Goal: Use online tool/utility: Utilize a website feature to perform a specific function

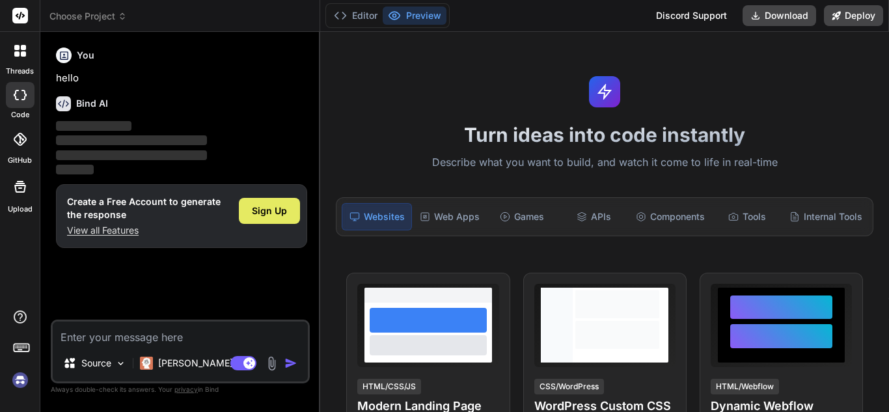
click at [268, 210] on span "Sign Up" at bounding box center [269, 210] width 35 height 13
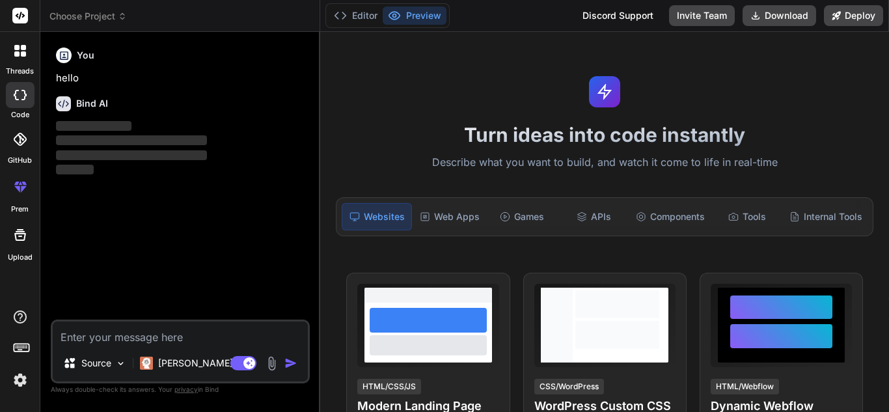
click at [105, 337] on textarea at bounding box center [180, 333] width 255 height 23
click at [442, 221] on div "Web Apps" at bounding box center [450, 216] width 70 height 27
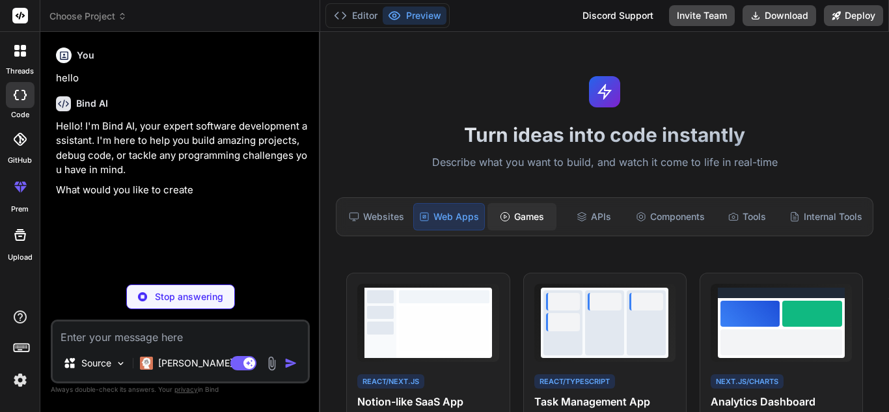
scroll to position [65, 0]
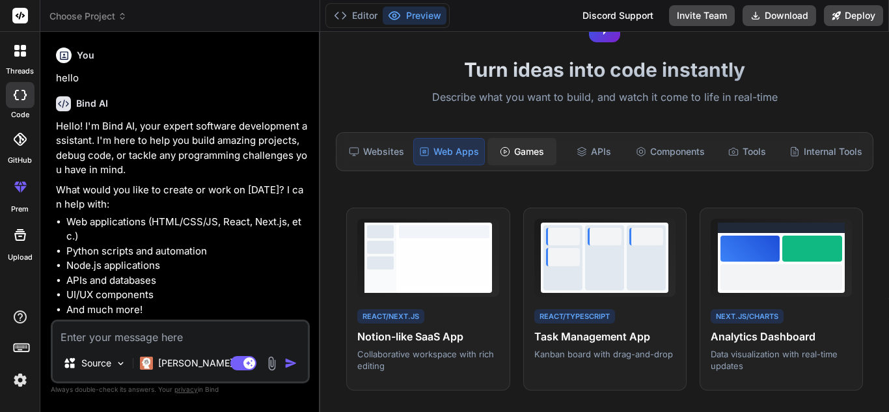
type textarea "x"
click at [789, 158] on div "Internal Tools" at bounding box center [825, 151] width 83 height 27
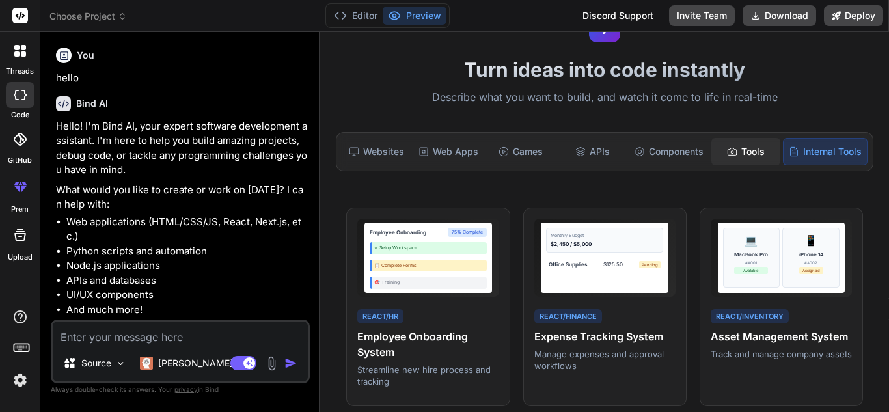
click at [749, 155] on div "Tools" at bounding box center [745, 151] width 69 height 27
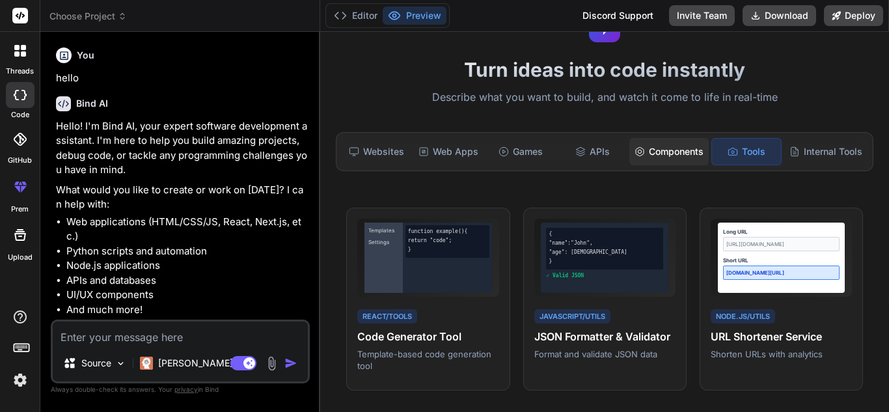
click at [676, 158] on div "Components" at bounding box center [668, 151] width 79 height 27
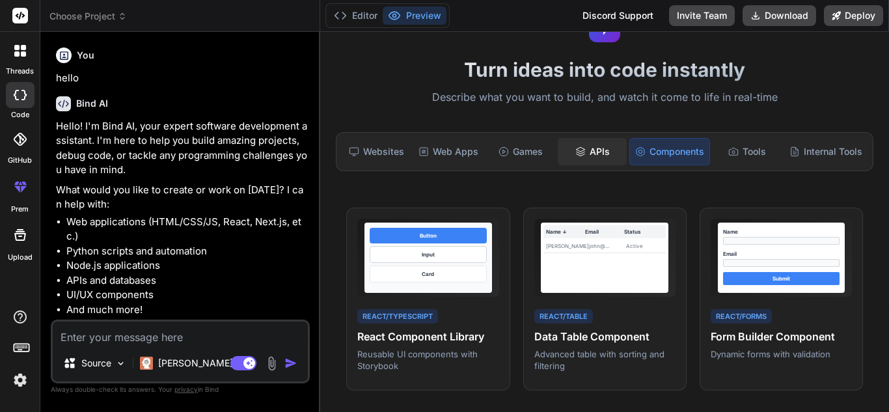
click at [577, 156] on icon at bounding box center [580, 151] width 10 height 10
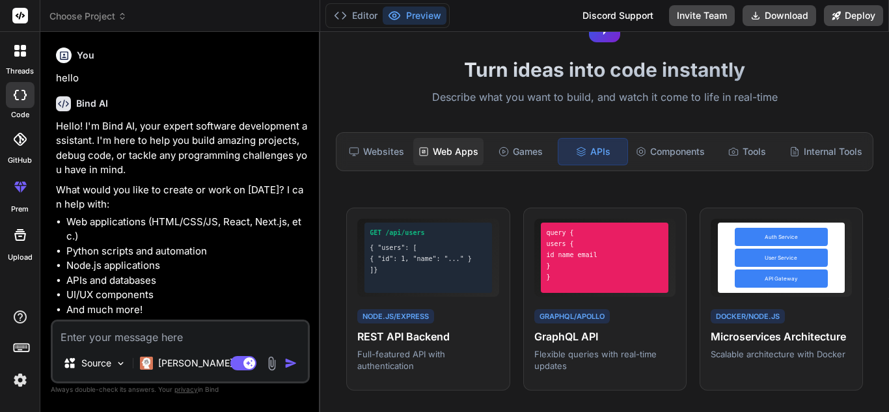
click at [462, 156] on div "Web Apps" at bounding box center [448, 151] width 70 height 27
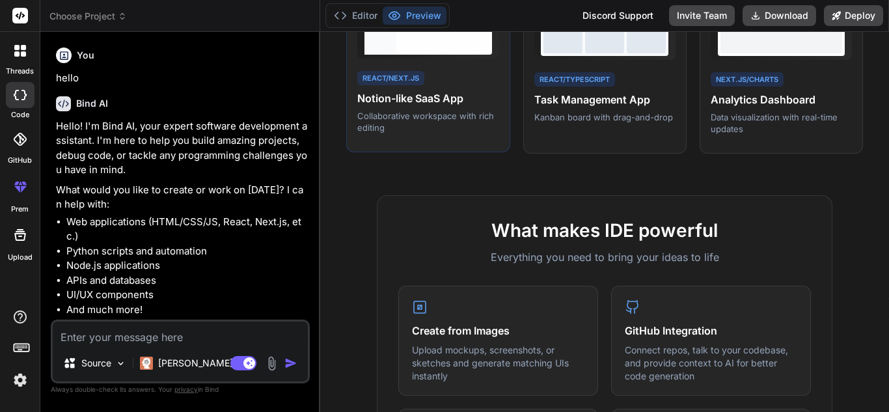
scroll to position [325, 0]
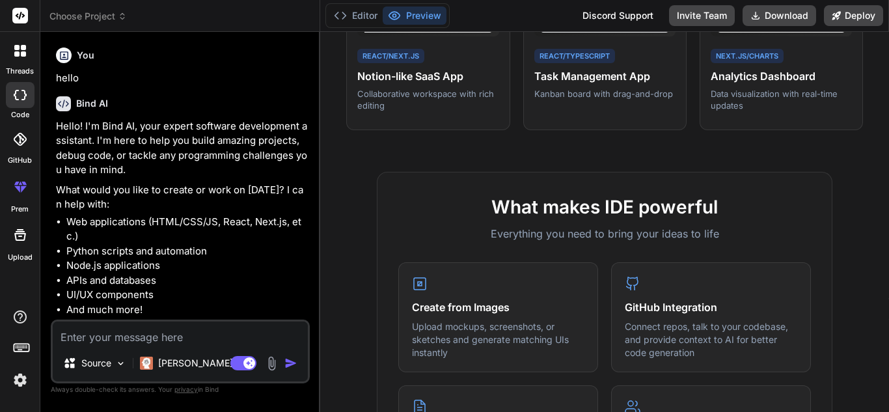
click at [92, 343] on textarea at bounding box center [180, 333] width 255 height 23
paste textarea "Bind AI IDE"
type textarea "Bind AI IDE"
type textarea "x"
type textarea "Bind AI ID"
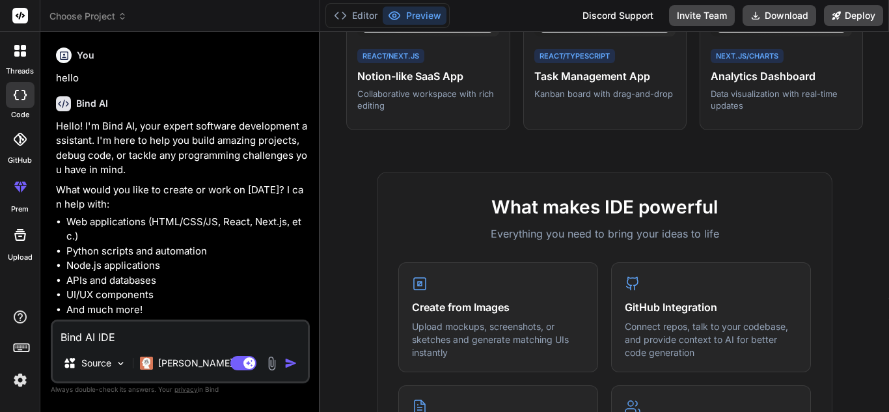
type textarea "x"
type textarea "Bind AI I"
type textarea "x"
type textarea "Bind AI"
type textarea "x"
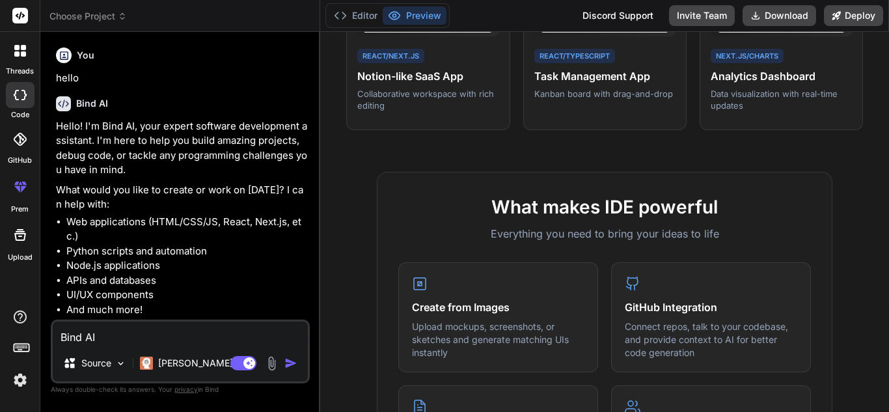
type textarea "Bind AI"
type textarea "x"
type textarea "Bind A"
type textarea "x"
type textarea "Bind"
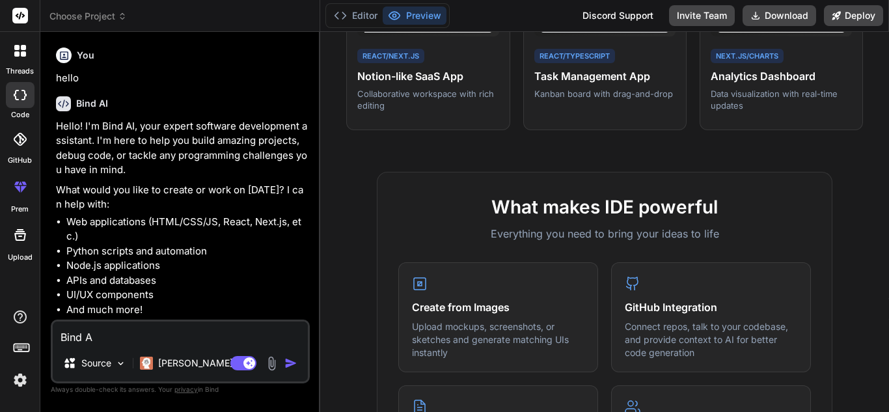
type textarea "x"
type textarea "Bind"
type textarea "x"
type textarea "Bin"
type textarea "x"
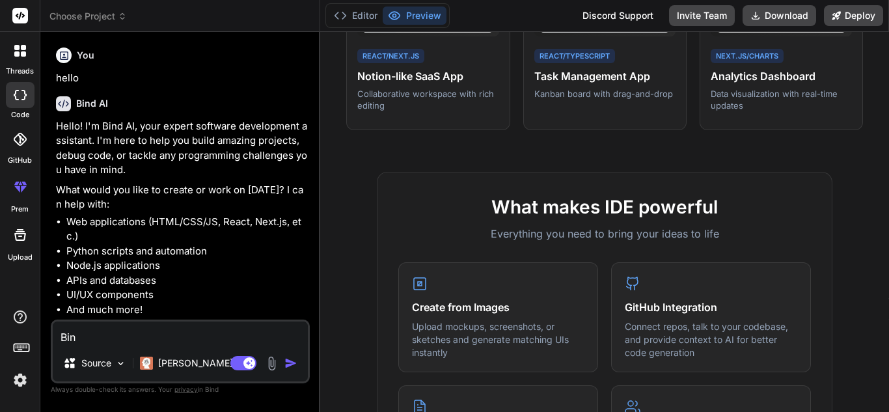
type textarea "Bi"
type textarea "x"
type textarea "B"
type textarea "x"
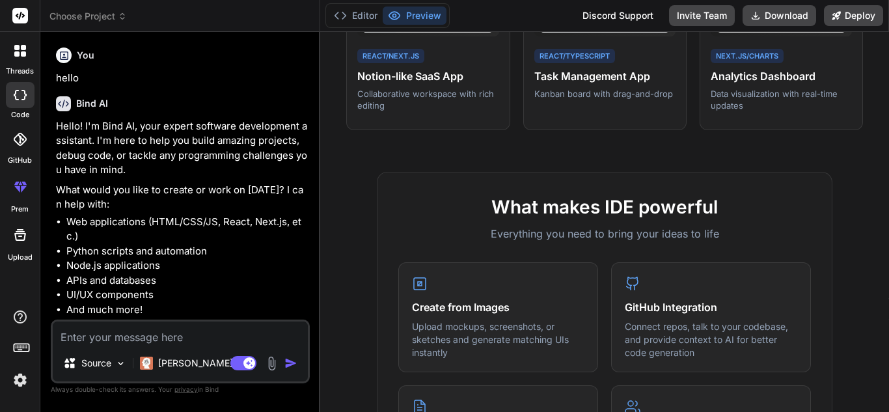
paste textarea "Lorem ipsu do sitametcon ad elitsedd eiusmo temporincidid ut laboreetdolo magna…"
type textarea "Lorem ipsu do sitametcon ad elitsedd eiusmo temporincidid ut laboreetdolo magna…"
type textarea "x"
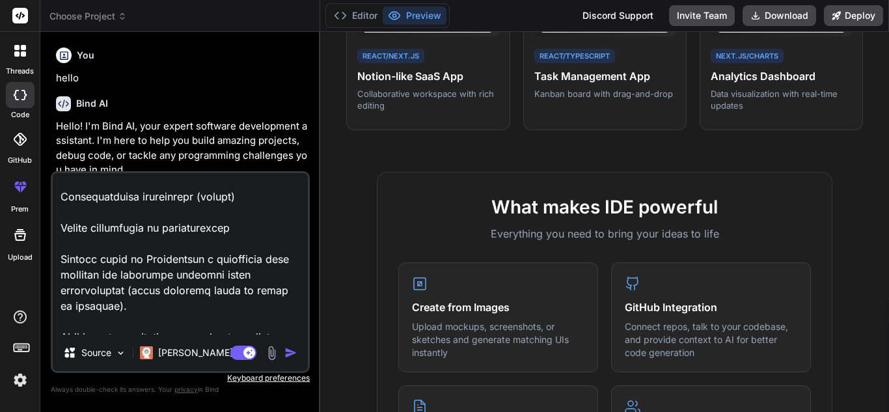
scroll to position [778, 0]
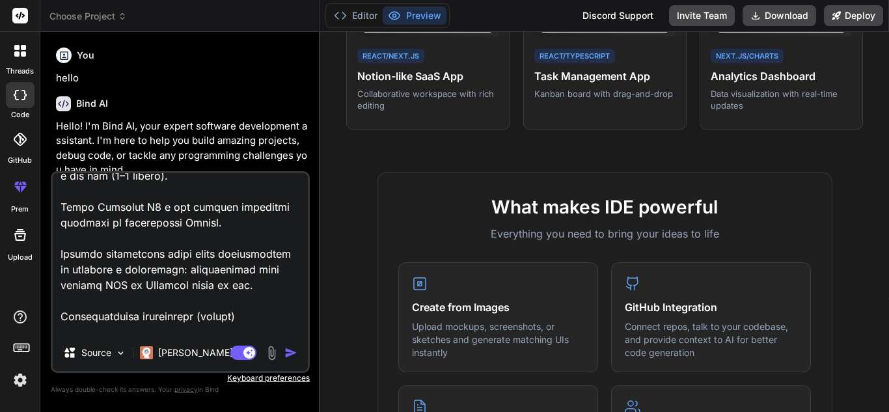
type textarea "Lorem ipsu do sitametcon ad elitsedd eiusmo temporincidid ut laboreetdolo magna…"
click at [270, 357] on img at bounding box center [271, 353] width 15 height 15
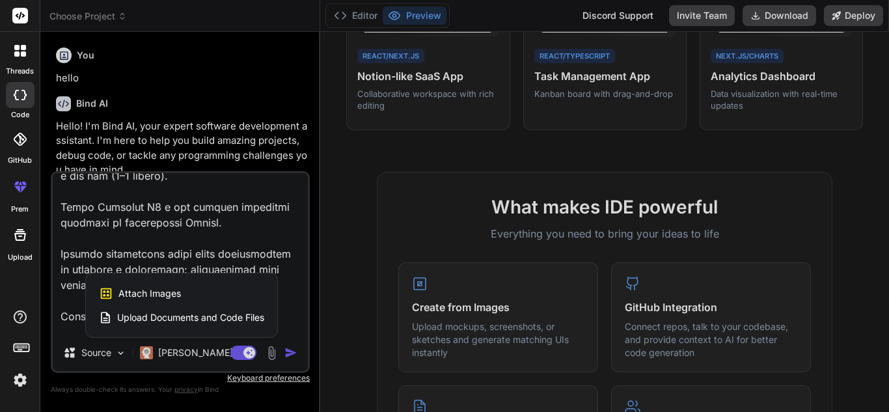
click at [251, 320] on span "Upload Documents and Code Files" at bounding box center [190, 317] width 147 height 13
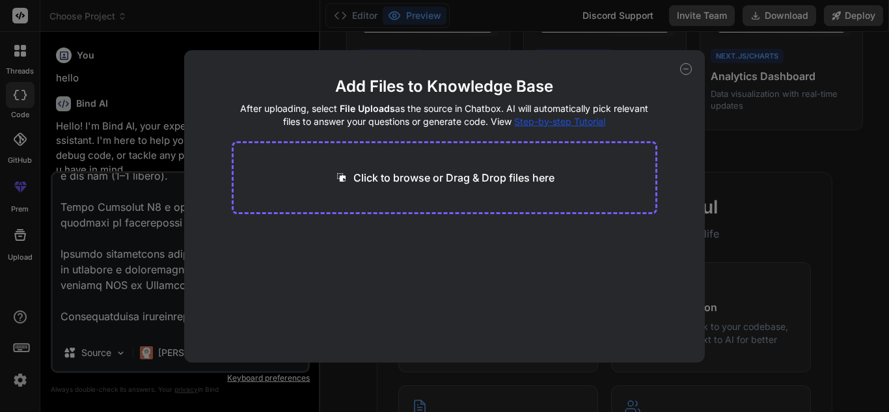
click at [422, 189] on div "Click to browse or Drag & Drop files here" at bounding box center [445, 177] width 426 height 73
type textarea "x"
click at [378, 181] on p "Click to browse or Drag & Drop files here" at bounding box center [453, 178] width 201 height 16
type input "C:\fakepath\.gitignore.txt"
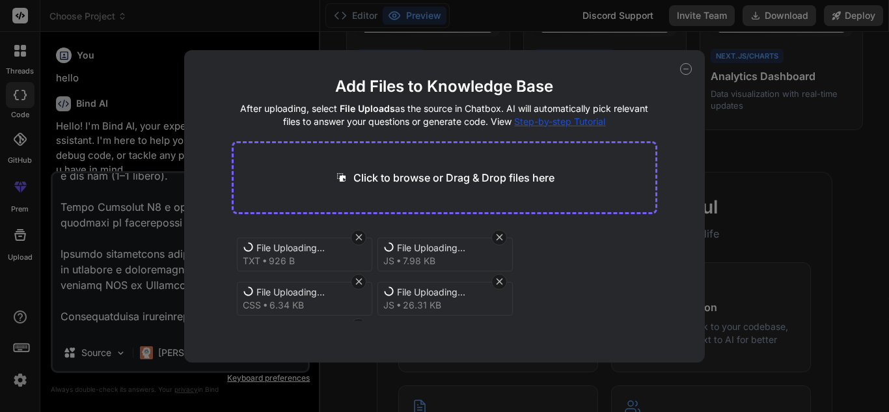
click at [497, 236] on icon at bounding box center [499, 237] width 11 height 11
click at [499, 282] on icon at bounding box center [499, 282] width 7 height 7
click at [495, 240] on icon at bounding box center [499, 237] width 11 height 11
click at [355, 232] on icon at bounding box center [358, 237] width 11 height 11
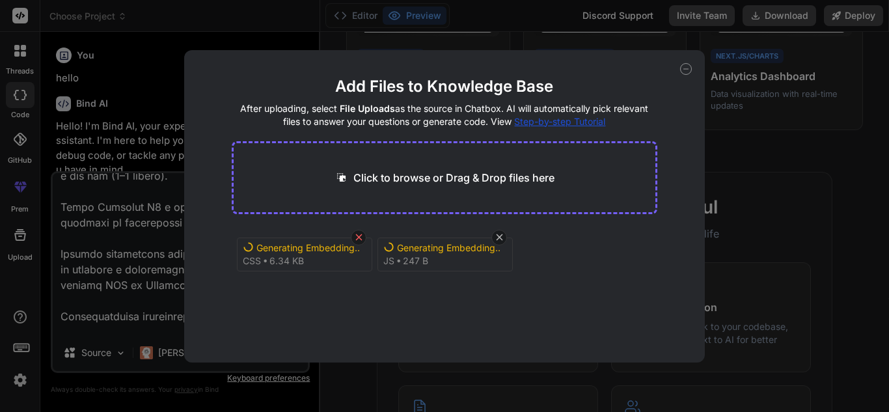
click at [361, 234] on icon at bounding box center [358, 237] width 7 height 7
click at [363, 234] on icon at bounding box center [358, 237] width 11 height 11
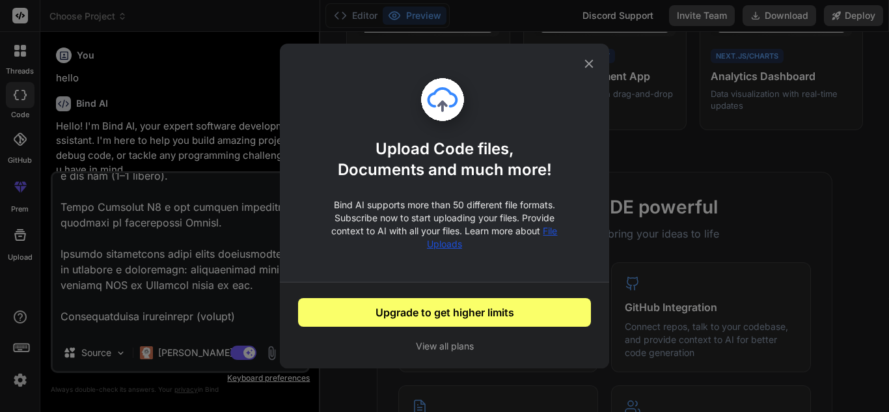
click at [586, 64] on icon at bounding box center [589, 64] width 14 height 14
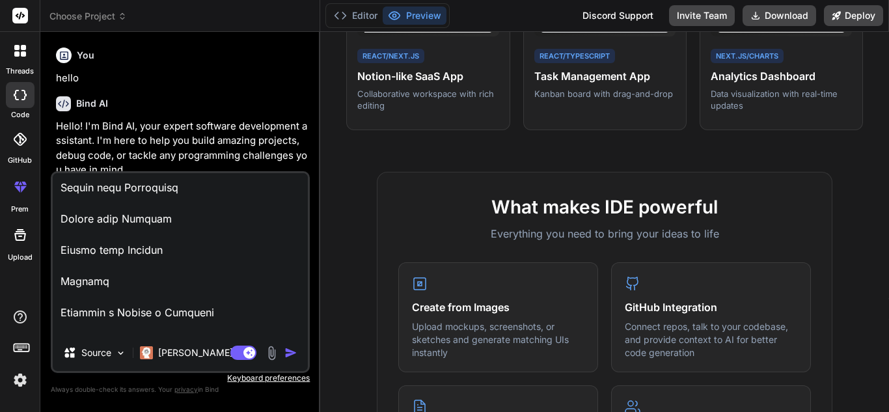
scroll to position [1234, 0]
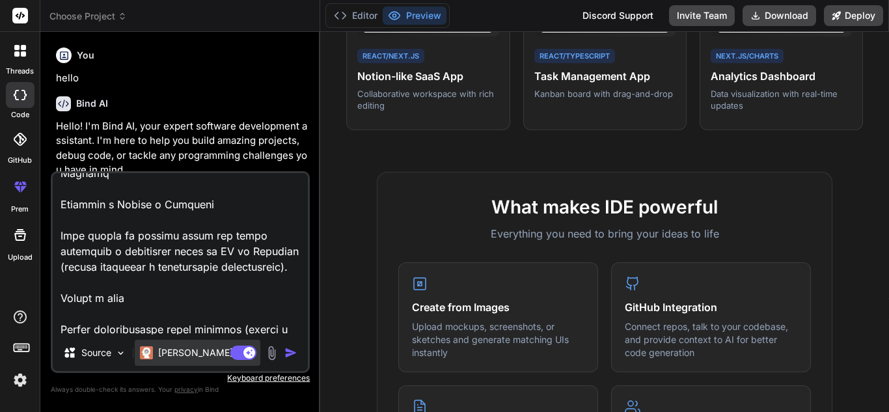
click at [197, 359] on p "[PERSON_NAME] 4 S.." at bounding box center [206, 352] width 97 height 13
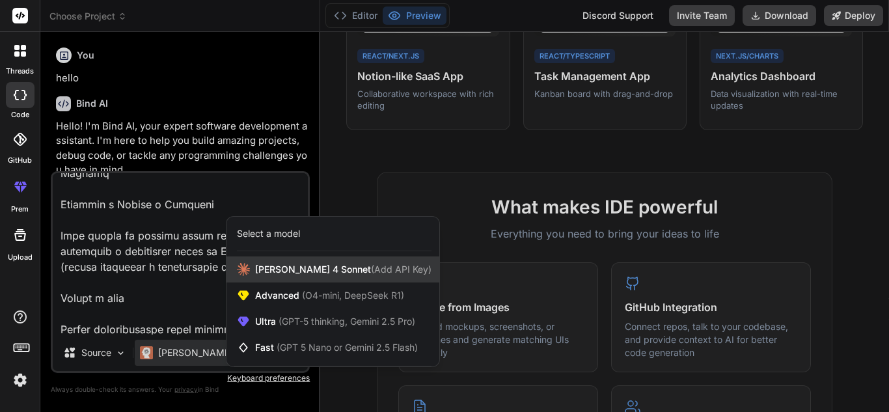
click at [302, 275] on span "[PERSON_NAME] 4 Sonnet (Add API Key)" at bounding box center [343, 269] width 176 height 13
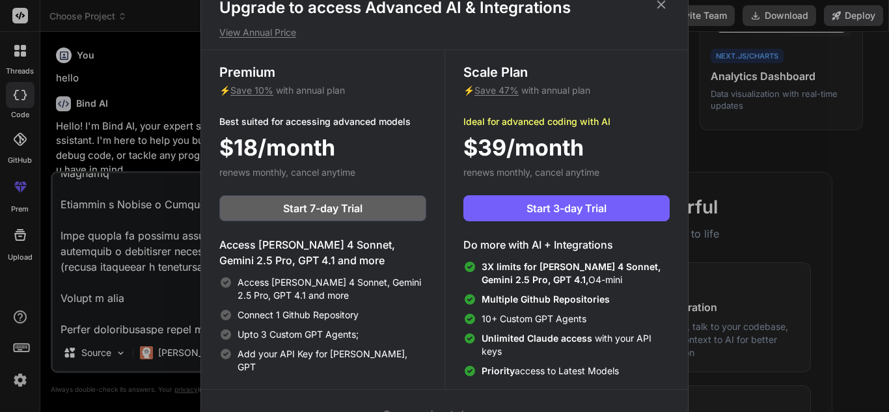
click at [665, 8] on icon at bounding box center [661, 4] width 8 height 8
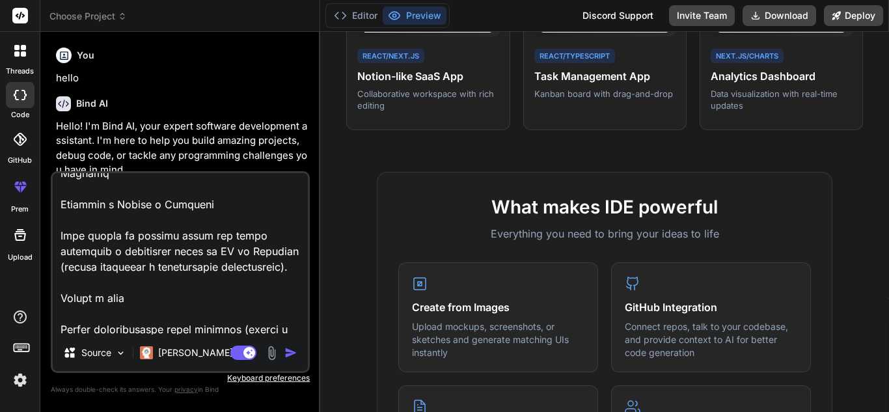
click at [287, 352] on img "button" at bounding box center [290, 352] width 13 height 13
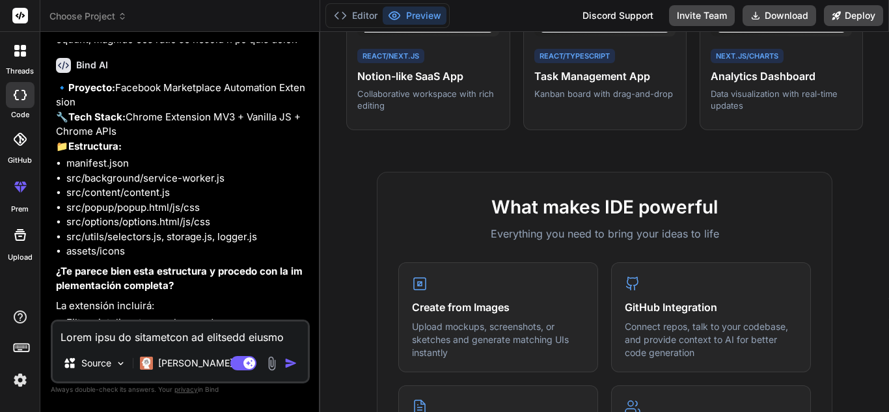
scroll to position [2085, 0]
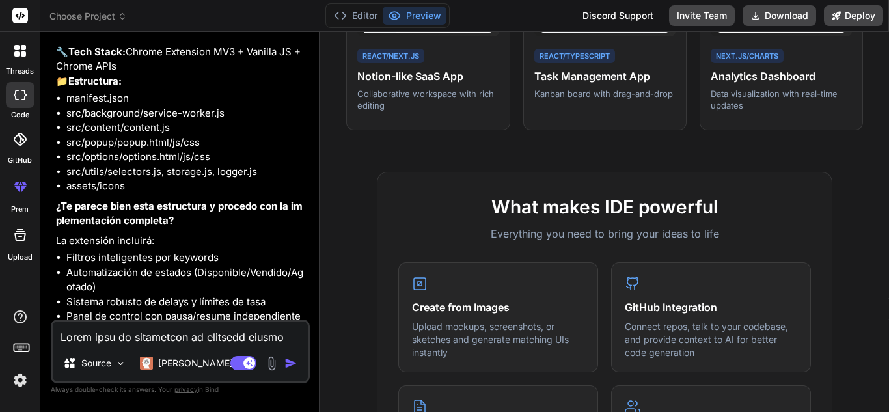
type textarea "x"
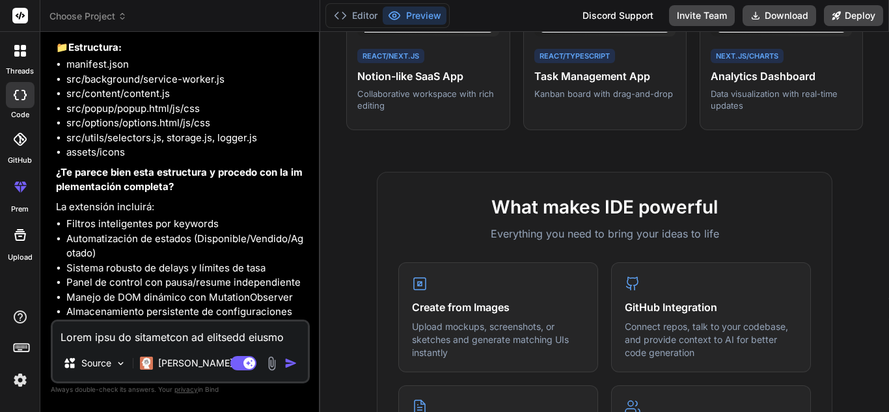
click at [118, 340] on textarea at bounding box center [180, 333] width 255 height 23
type textarea "s"
type textarea "x"
type textarea "si"
type textarea "x"
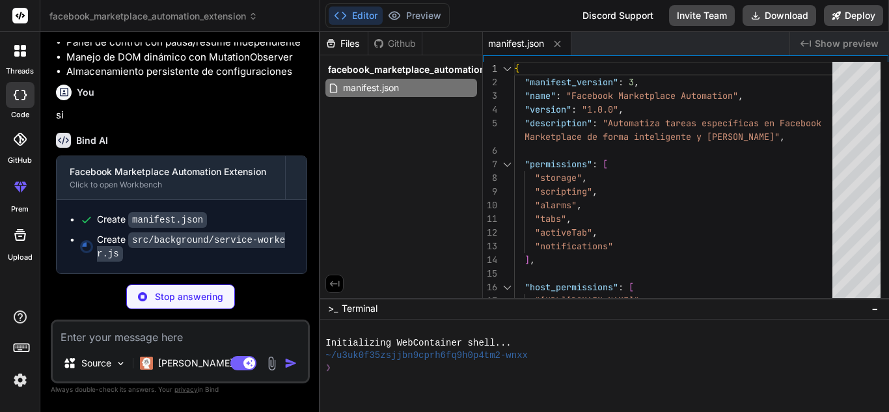
scroll to position [2374, 0]
type textarea "x"
type textarea "chrome.runtime.onInstalled.addListener(() => { console.log('🎯 Facebook Marketpl…"
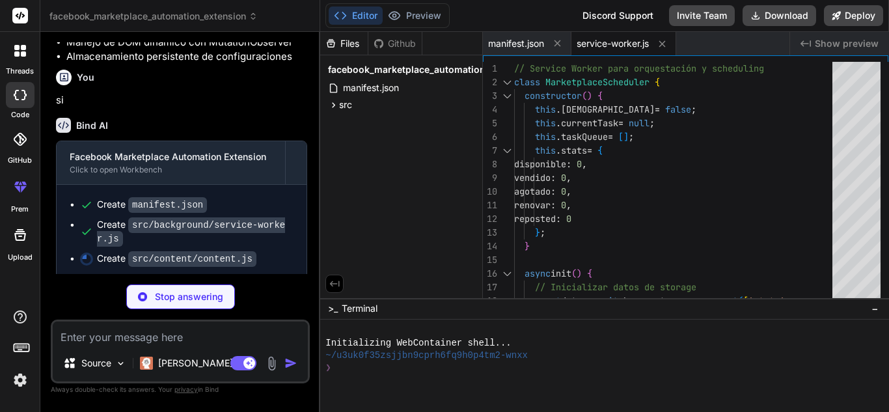
click at [855, 42] on span "Show preview" at bounding box center [847, 43] width 64 height 13
click at [811, 44] on icon "Created with Pixso." at bounding box center [806, 43] width 10 height 10
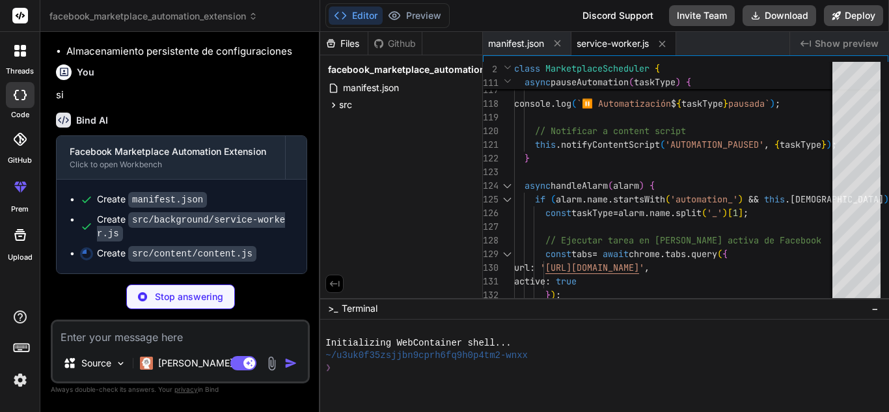
scroll to position [2394, 0]
type textarea "x"
type textarea "desde service worker`); } } // Inicializar solo si estamos en una página de Fac…"
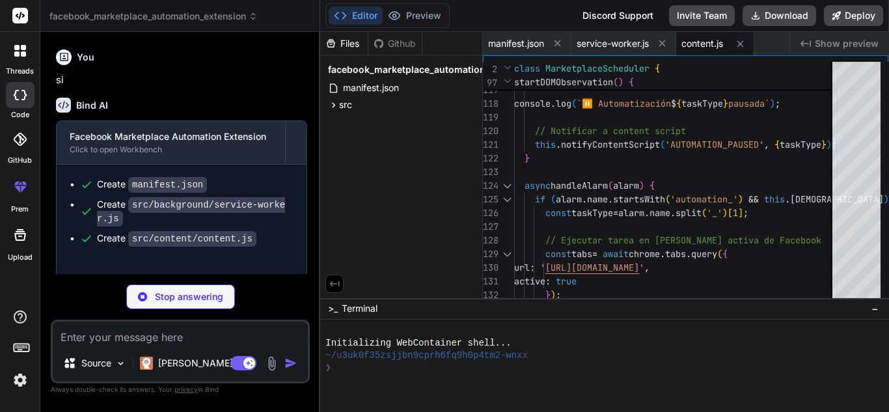
type textarea "x"
type textarea "window.FacebookSelectors = FacebookSelectors;"
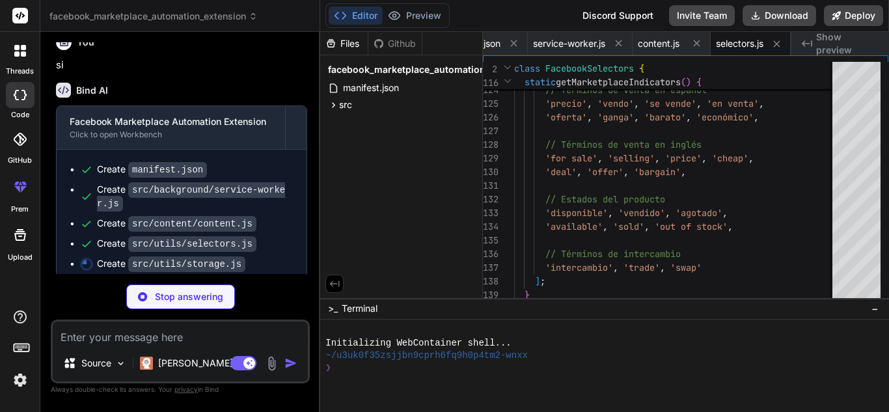
scroll to position [2434, 0]
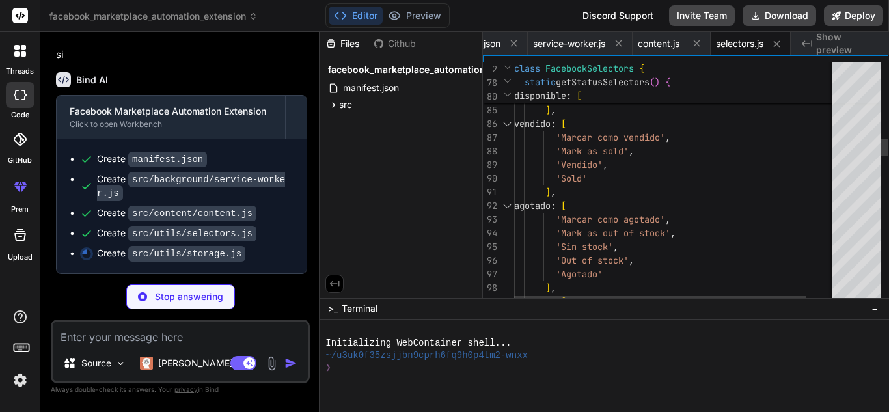
type textarea "x"
type textarea "return true; } } // Hacer disponible globalmente window.StorageHelper = Storage…"
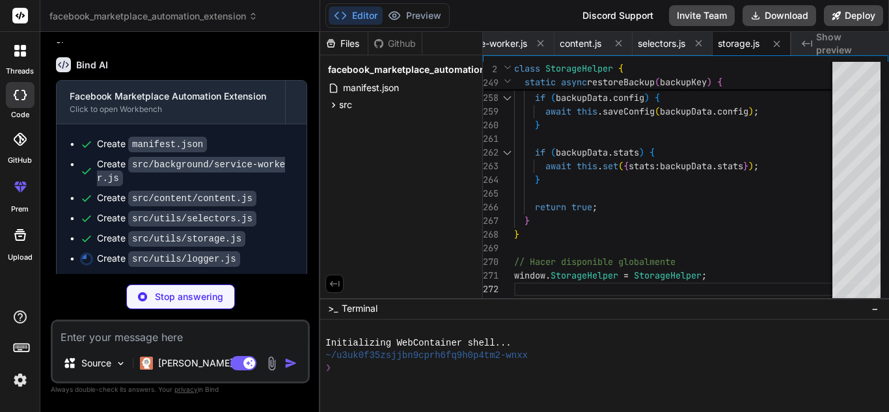
scroll to position [2454, 0]
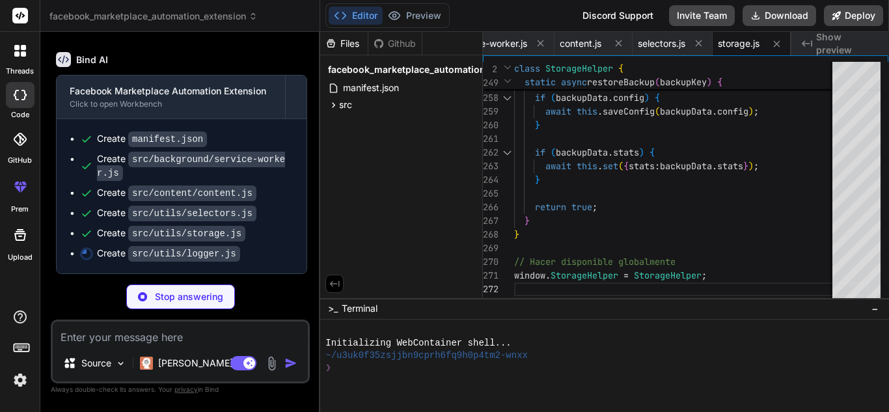
type textarea "x"
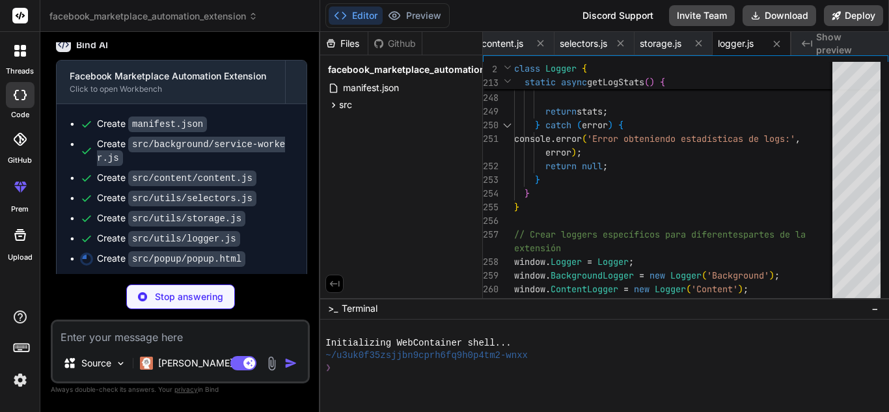
scroll to position [2475, 0]
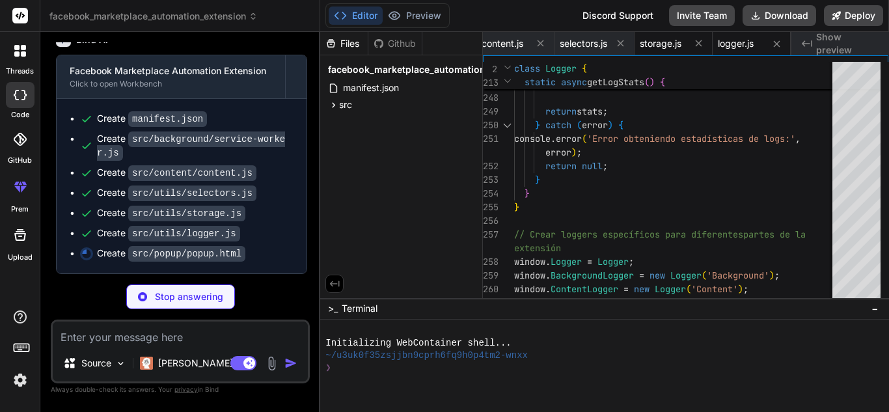
type textarea "x"
type textarea "</div> </div> <script src="popup.js"></script> </body> </html>"
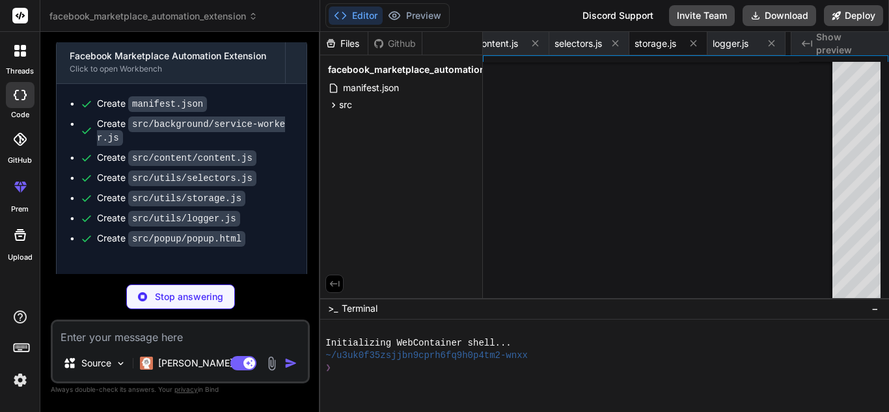
type textarea "x"
type textarea "background: #e4e6ea; border-radius: 3px; } .container::-webkit-scrollbar-thumb:…"
type textarea "x"
type textarea "window.addEventListener('beforeunload', () => { controller.cleanup(); }); });"
type textarea "x"
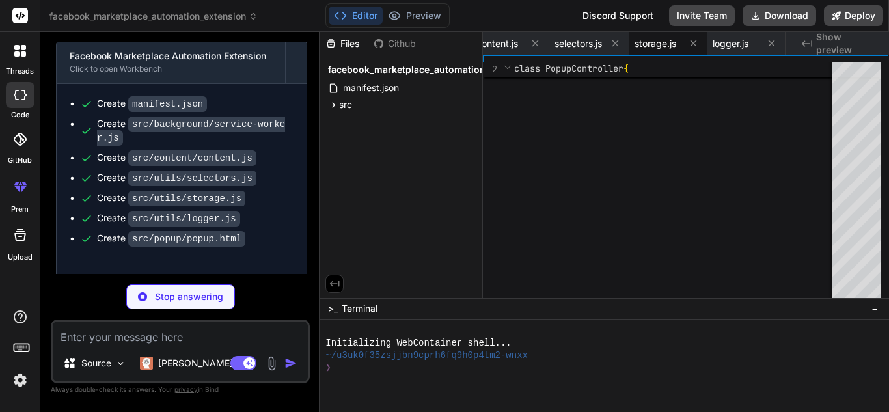
type textarea "span> <button class="notification-close" id="notification-close">×</button> </d…"
type textarea "x"
type textarea ".logs-container::-webkit-scrollbar-thumb:hover { background: #a0aec0; }"
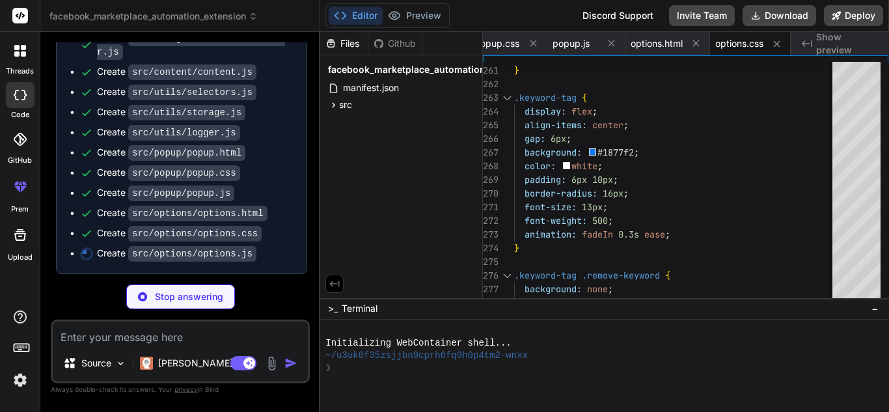
scroll to position [2576, 0]
click at [244, 183] on ul "Create manifest.json Create src/background/service-worker.js Create src/content…" at bounding box center [182, 135] width 224 height 249
type textarea "x"
type textarea "// Initialize when DOM is loaded document.addEventListener('DOMContentLoaded', …"
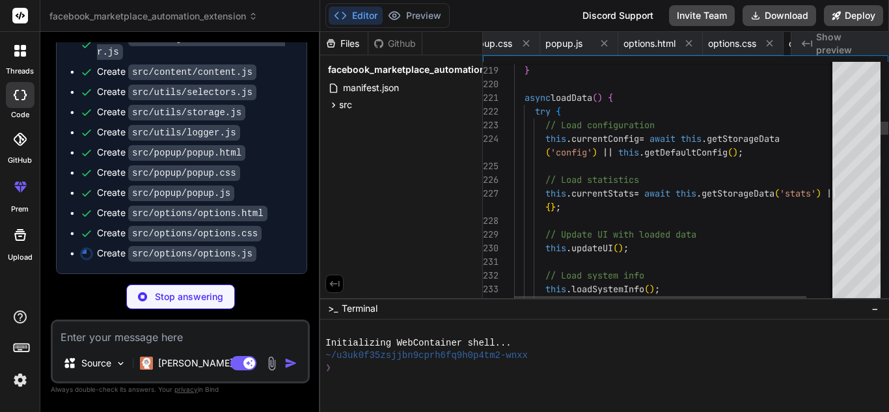
scroll to position [0, 688]
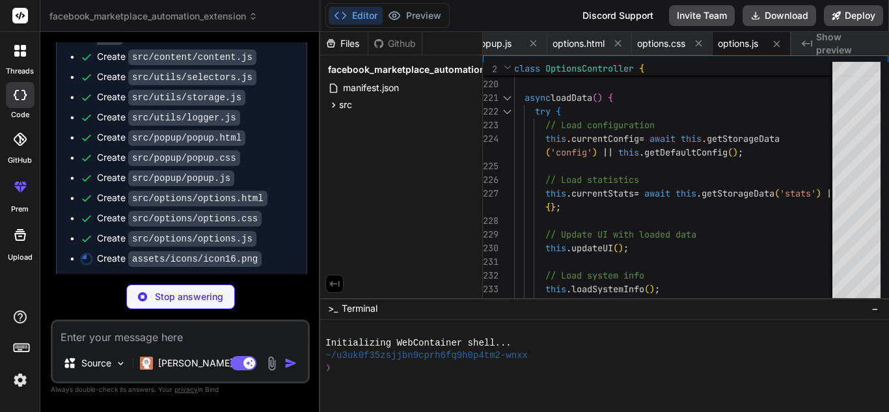
click at [244, 183] on ul "Create manifest.json Create src/background/service-worker.js Create src/content…" at bounding box center [182, 130] width 224 height 269
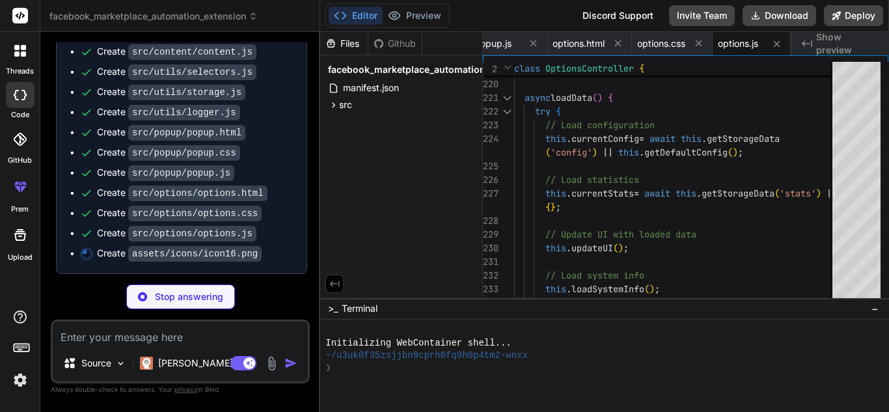
scroll to position [2550, 0]
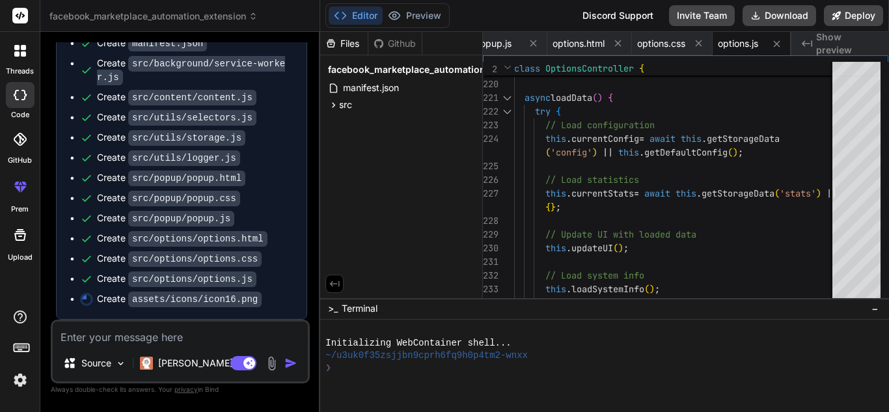
type textarea "x"
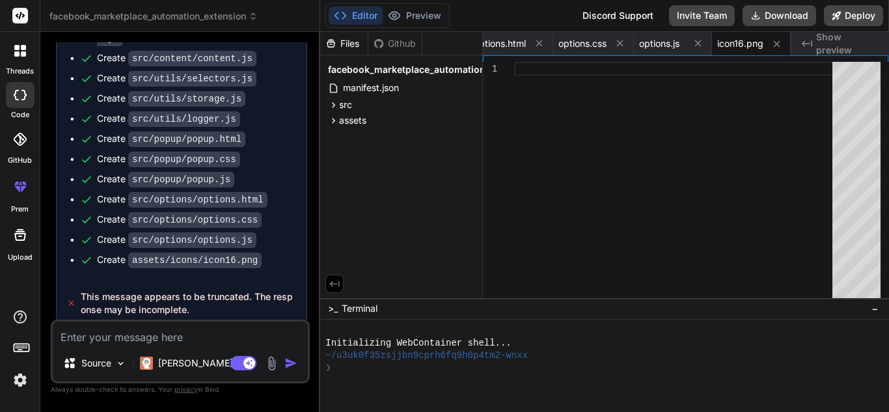
scroll to position [2597, 0]
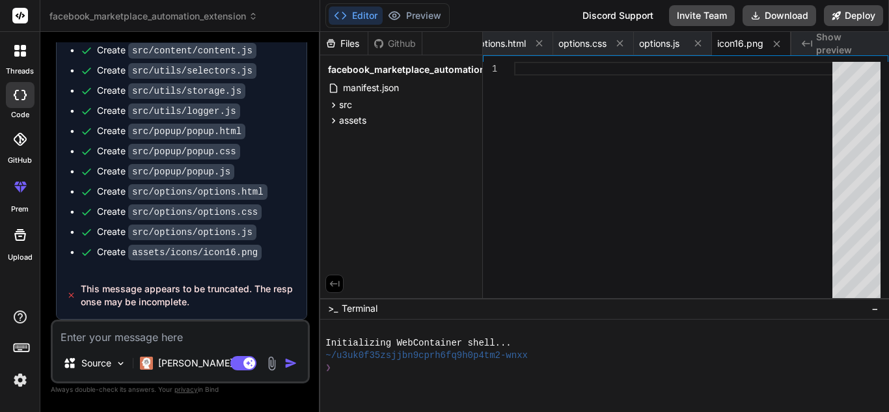
click at [193, 299] on span "This message appears to be truncated. The response may be incomplete." at bounding box center [188, 295] width 215 height 26
click at [163, 335] on textarea at bounding box center [180, 333] width 255 height 23
type textarea "C"
type textarea "x"
type textarea "CO"
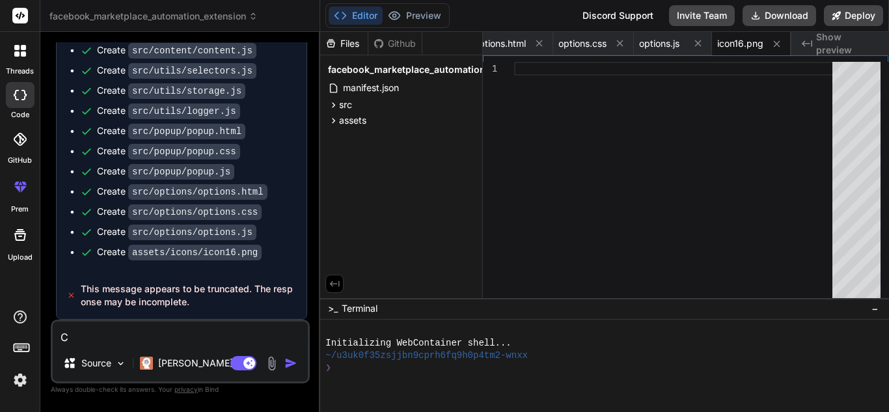
type textarea "x"
type textarea "CON"
type textarea "x"
type textarea "CONT"
type textarea "x"
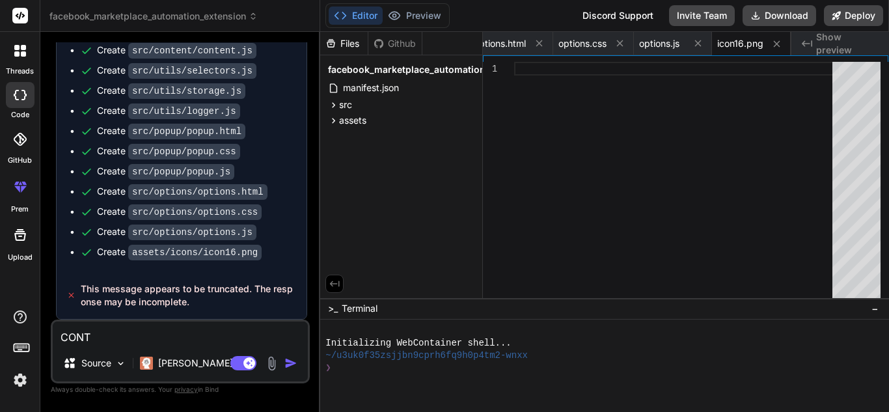
type textarea "[PERSON_NAME]"
type textarea "x"
type textarea "CONTIN"
type textarea "x"
type textarea "CONTINU"
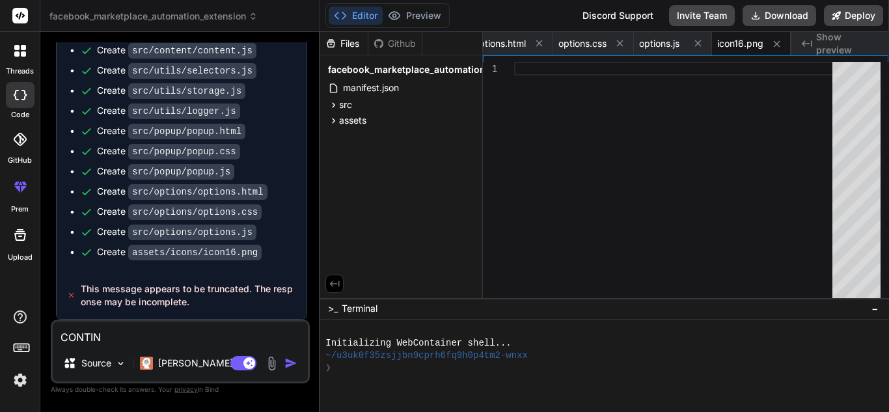
type textarea "x"
type textarea "CONTINUE"
type textarea "x"
type textarea "CONTINUE"
click at [285, 365] on img "button" at bounding box center [290, 363] width 13 height 13
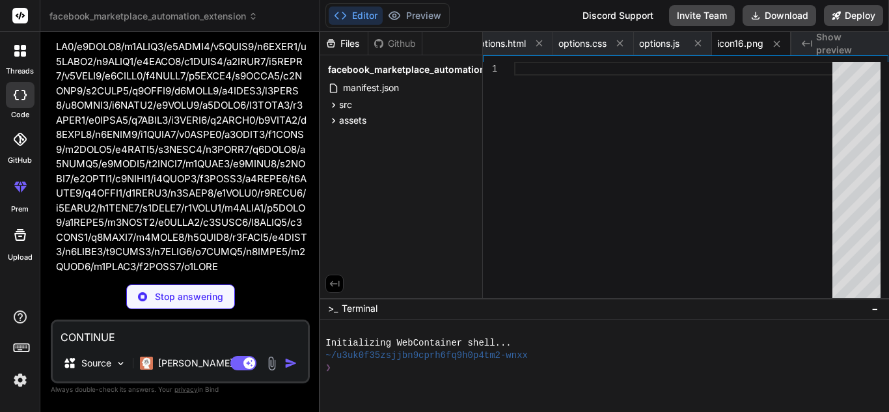
scroll to position [3861, 0]
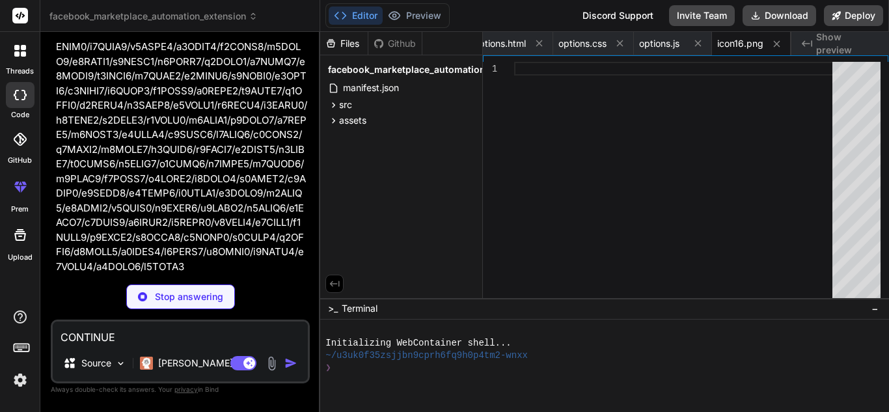
click at [201, 299] on p "Stop answering" at bounding box center [189, 296] width 68 height 13
type textarea "x"
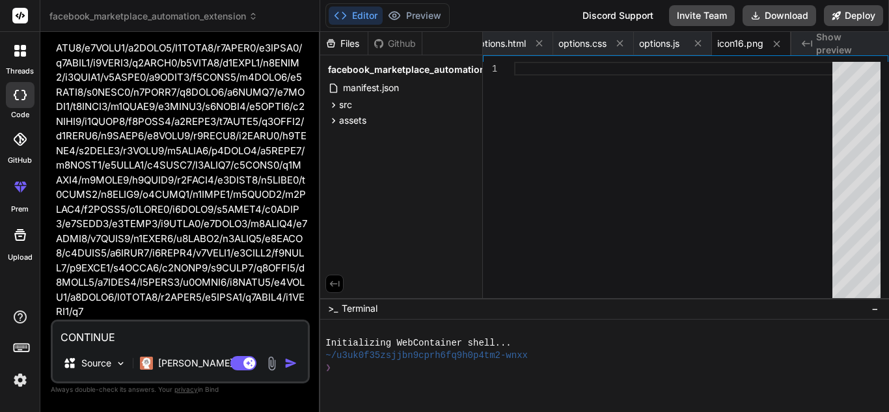
scroll to position [3933, 0]
click at [173, 340] on textarea "CONTINUE" at bounding box center [180, 333] width 255 height 23
type textarea "D"
type textarea "x"
type textarea "DI"
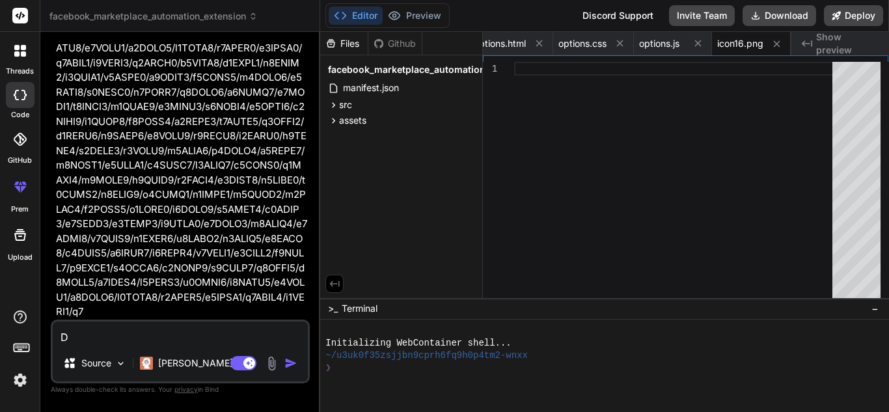
type textarea "x"
type textarea "DIS"
type textarea "x"
type textarea "DISE"
type textarea "x"
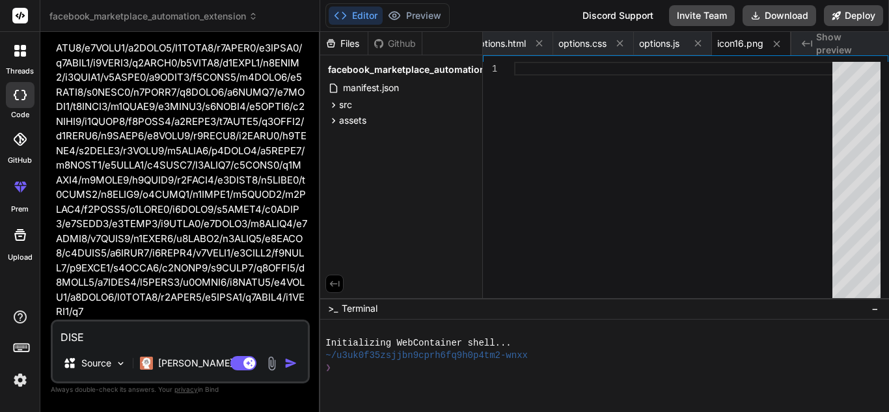
type textarea "DISEÑ"
type textarea "x"
type textarea "DISEÑA"
type textarea "x"
type textarea "DISEÑA"
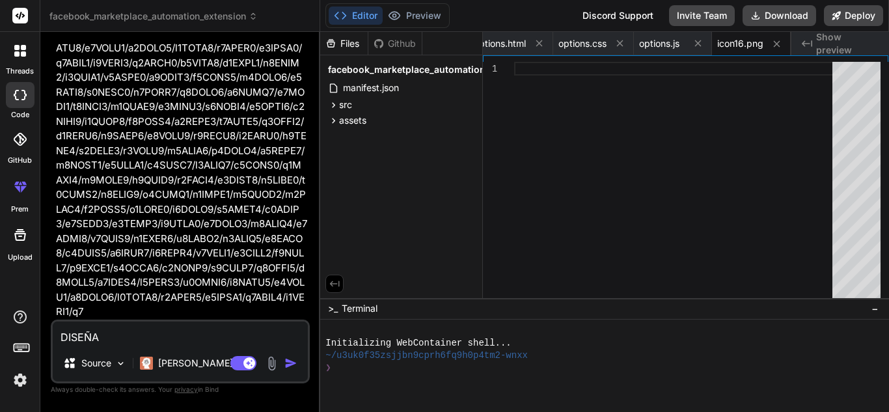
type textarea "x"
type textarea "DISEÑA L"
type textarea "x"
type textarea "DISEÑA LO"
type textarea "x"
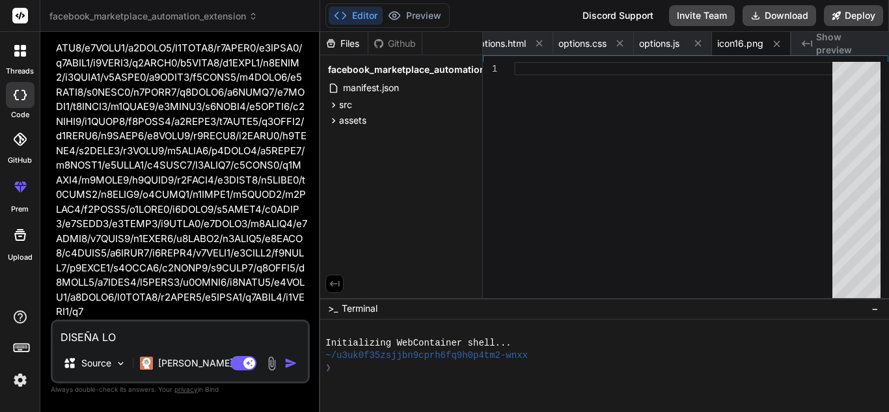
type textarea "DISEÑA LO"
type textarea "x"
type textarea "DISEÑA LO D"
type textarea "x"
type textarea "DISEÑA LO DE"
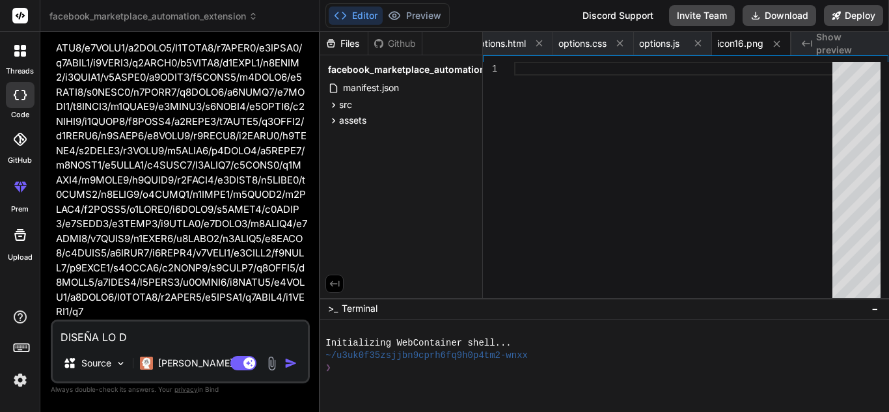
type textarea "x"
type textarea "DISEÑA LO DEM"
type textarea "x"
type textarea "DISEÑA LO DEMA"
type textarea "x"
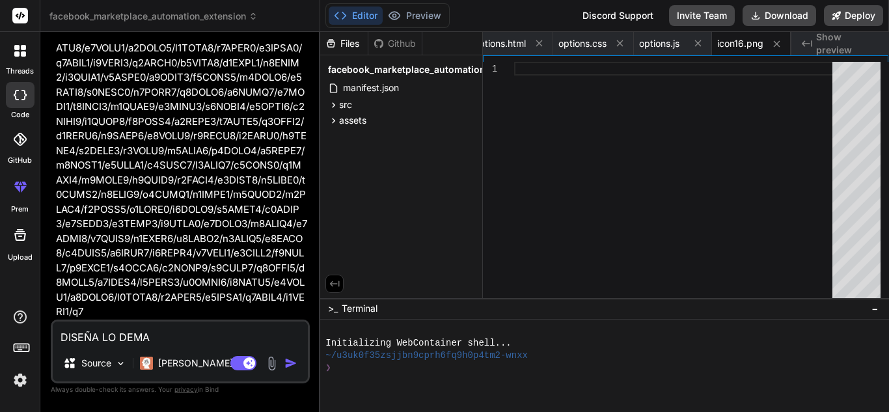
type textarea "DISEÑA LO [PERSON_NAME]"
type textarea "x"
type textarea "DISEÑA LO [PERSON_NAME]"
type textarea "x"
type textarea "DISEÑA LO [PERSON_NAME]"
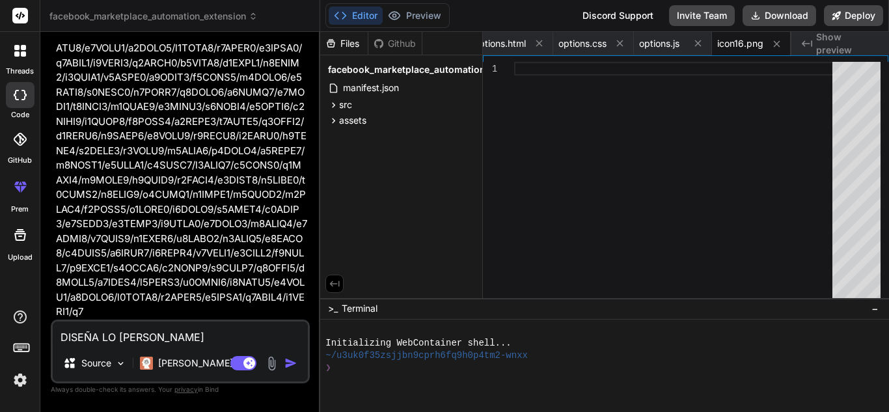
type textarea "x"
type textarea "DISEÑA LO [PERSON_NAME],"
type textarea "x"
type textarea "DISEÑA LO [PERSON_NAME],"
type textarea "x"
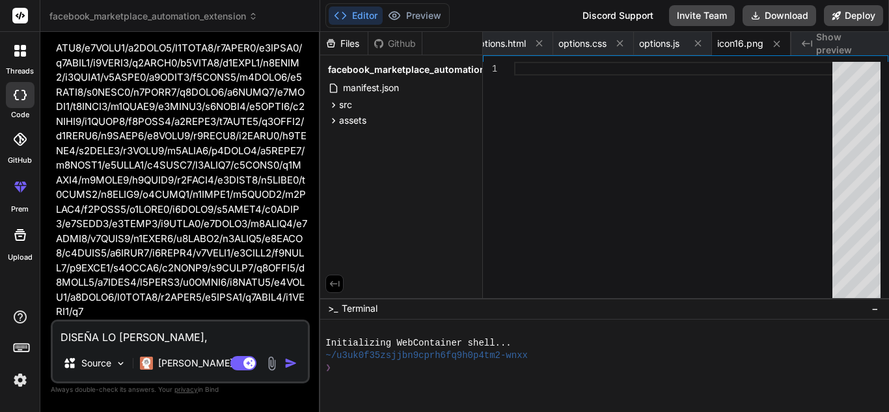
type textarea "DISEÑA LO [PERSON_NAME], L"
type textarea "x"
type textarea "DISEÑA LO [PERSON_NAME], LO"
type textarea "x"
type textarea "DISEÑA LO [PERSON_NAME], LOS"
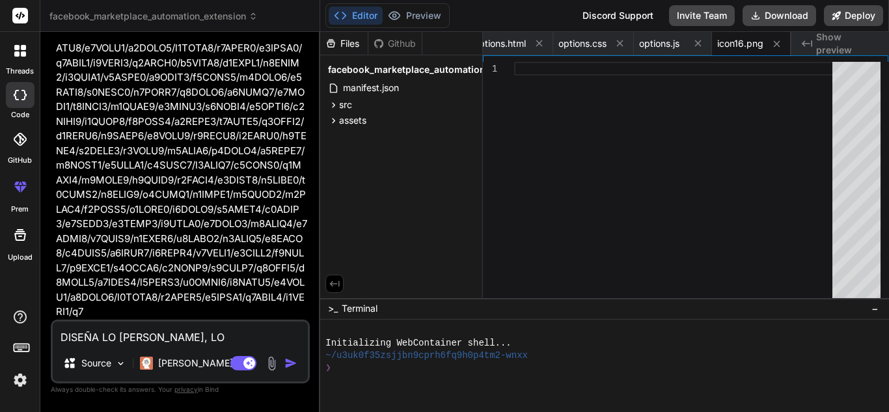
type textarea "x"
type textarea "DISEÑA LO [PERSON_NAME], LOS"
type textarea "x"
type textarea "DISEÑA LO [PERSON_NAME], LOS I"
type textarea "x"
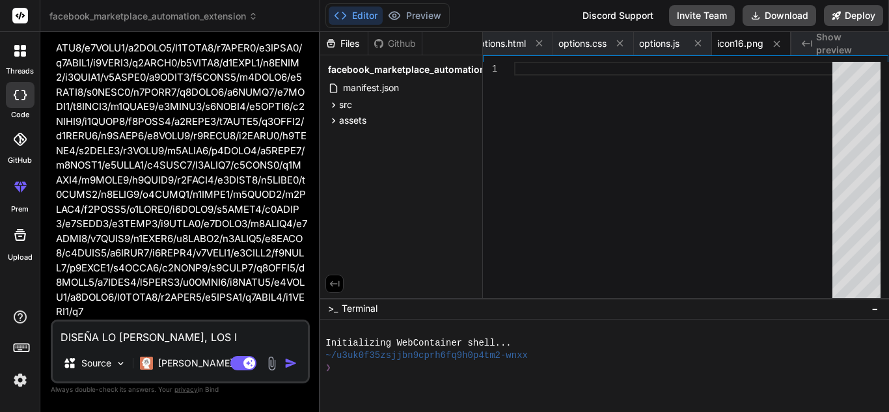
type textarea "DISEÑA LO [PERSON_NAME], LOS IC"
type textarea "x"
type textarea "DISEÑA LO [PERSON_NAME], LOS ICO"
type textarea "x"
type textarea "DISEÑA LO [PERSON_NAME], LOS ICON"
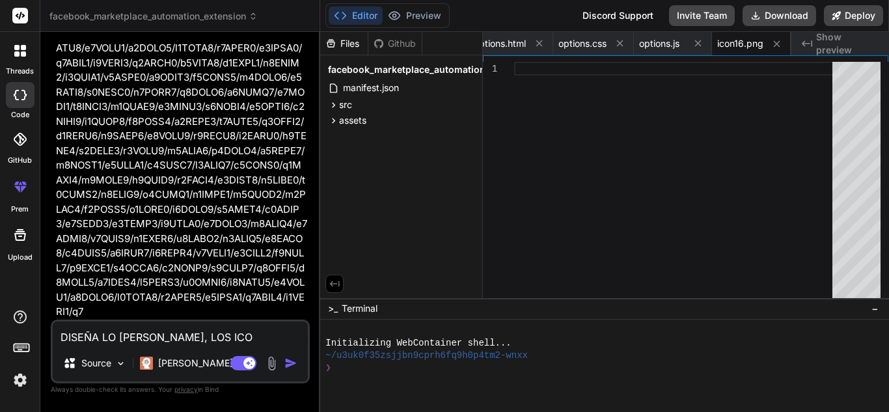
type textarea "x"
type textarea "DISEÑA LO [PERSON_NAME], LOS ICONO"
type textarea "x"
type textarea "DISEÑA LO [PERSON_NAME], LOS ICONOS"
type textarea "x"
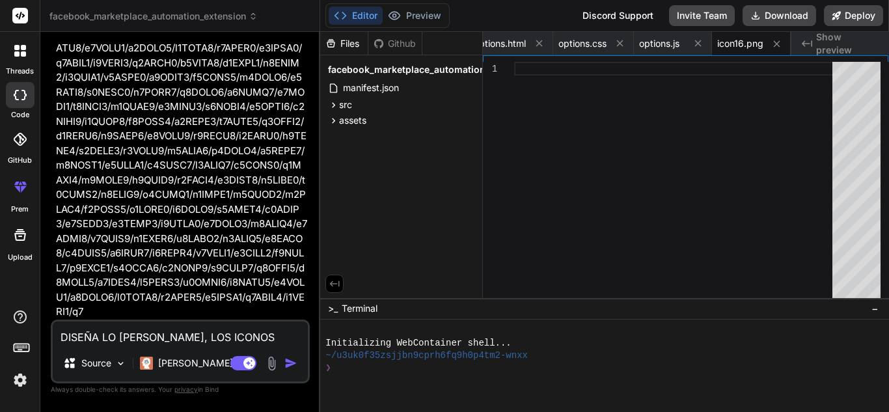
type textarea "DISEÑA LO [PERSON_NAME], LOS ICONOS"
type textarea "x"
type textarea "DISEÑA LO [PERSON_NAME], LOS ICONOS L"
type textarea "x"
type textarea "DISEÑA LO [PERSON_NAME], LOS ICONOS LO"
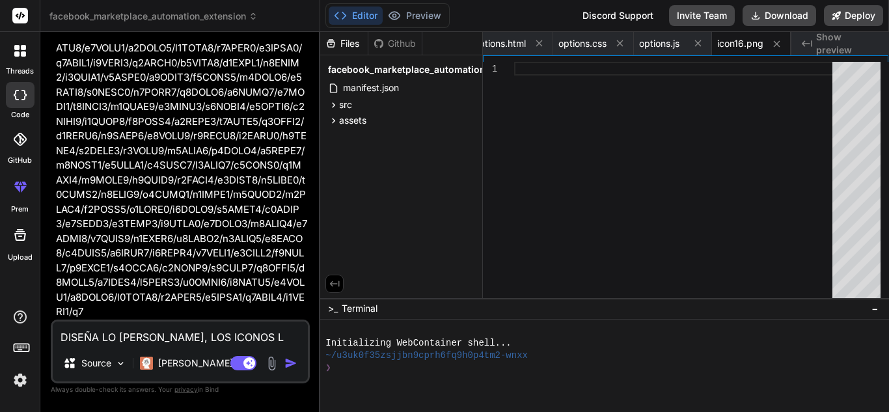
type textarea "x"
type textarea "DISEÑA LO [PERSON_NAME], LOS ICONOS LOS"
type textarea "x"
type textarea "DISEÑA LO [PERSON_NAME], LOS ICONOS LOS"
type textarea "x"
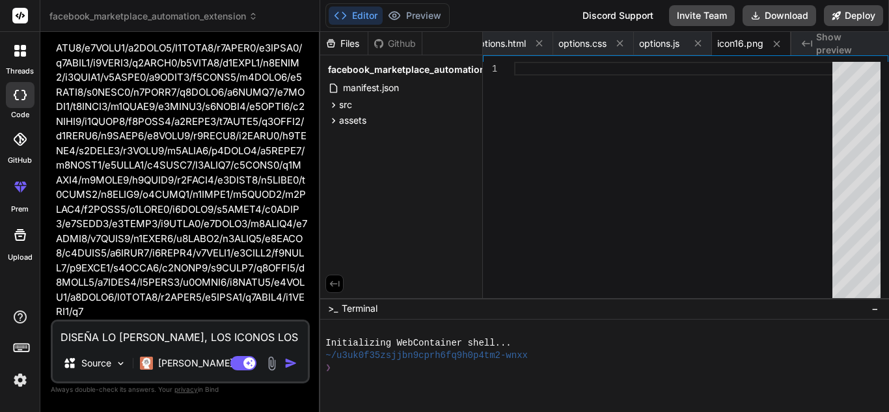
type textarea "DISEÑA LO [PERSON_NAME], LOS ICONOS LOS C"
type textarea "x"
type textarea "DISEÑA LO [PERSON_NAME], LOS ICONOS LOS CR"
type textarea "x"
type textarea "DISEÑA LO [PERSON_NAME], LOS ICONOS LOS CRE"
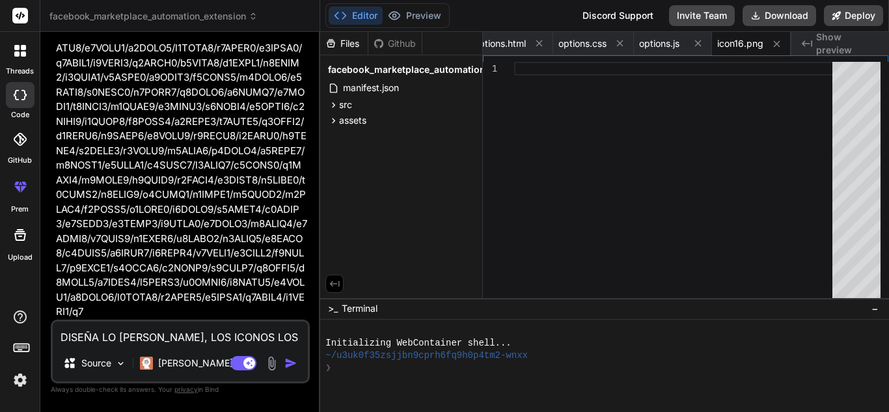
type textarea "x"
type textarea "DISEÑA LO [PERSON_NAME], LOS ICONOS LOS CREO"
type textarea "x"
type textarea "DISEÑA LO [PERSON_NAME], LOS ICONOS LOS CREO"
type textarea "x"
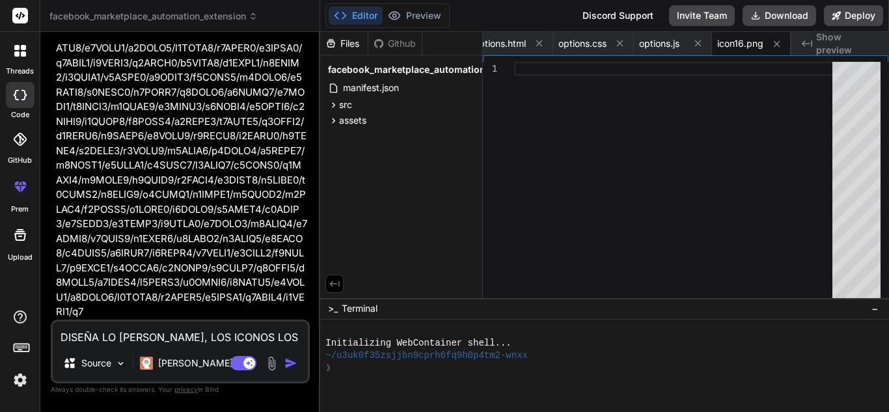
type textarea "DISEÑA LO [PERSON_NAME], LOS ICONOS LOS CREO Y"
type textarea "x"
type textarea "DISEÑA LO [PERSON_NAME], LOS ICONOS LOS CREO YO"
type textarea "x"
type textarea "DISEÑA LO [PERSON_NAME], LOS ICONOS LOS CREO YO"
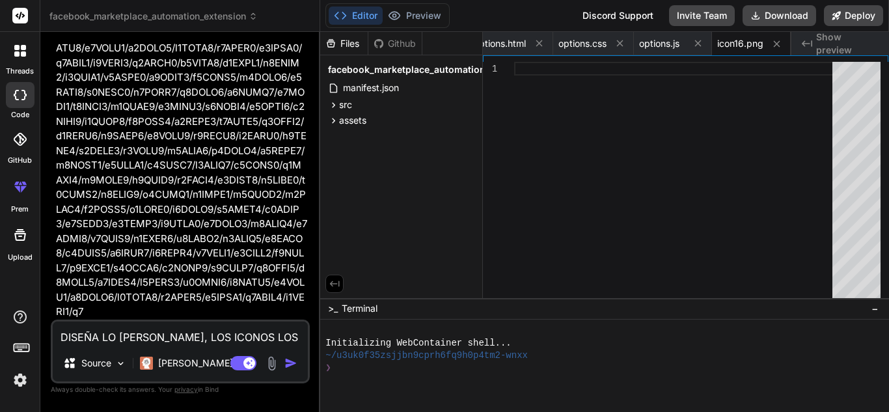
click at [288, 365] on img "button" at bounding box center [290, 363] width 13 height 13
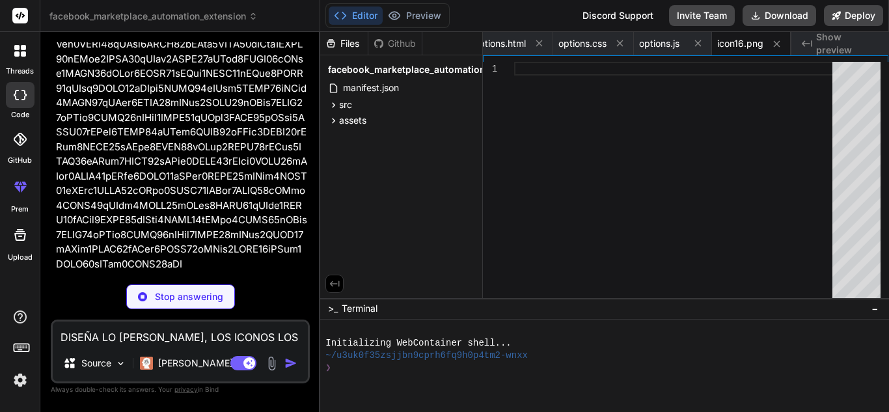
scroll to position [4453, 0]
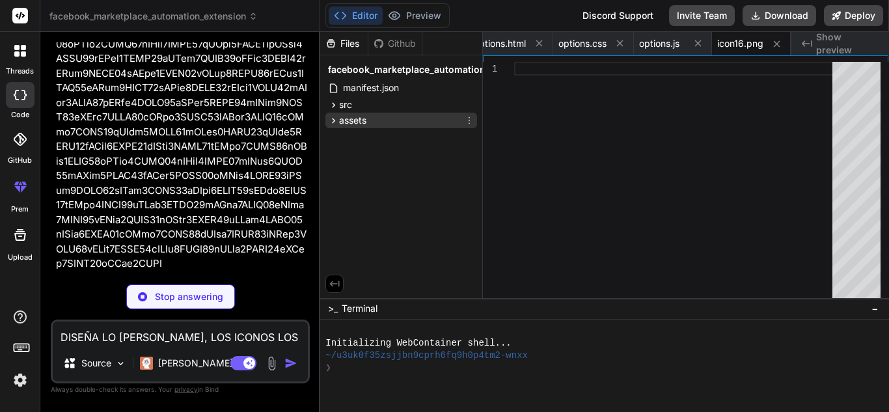
click at [344, 118] on span "assets" at bounding box center [352, 120] width 27 height 13
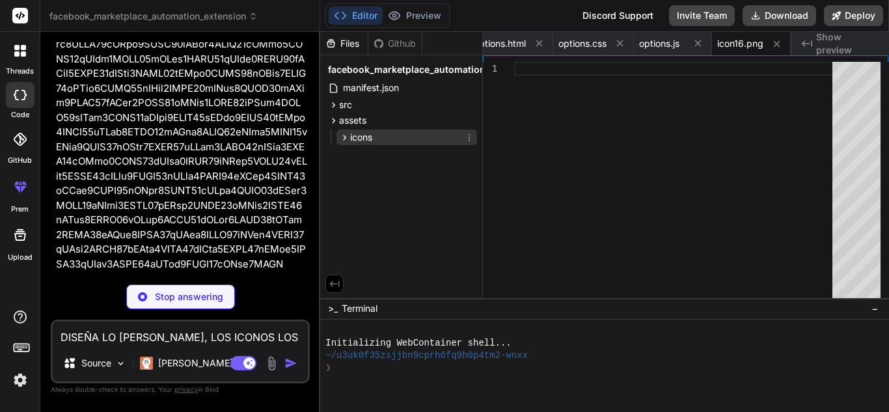
click at [342, 132] on icon at bounding box center [344, 137] width 11 height 11
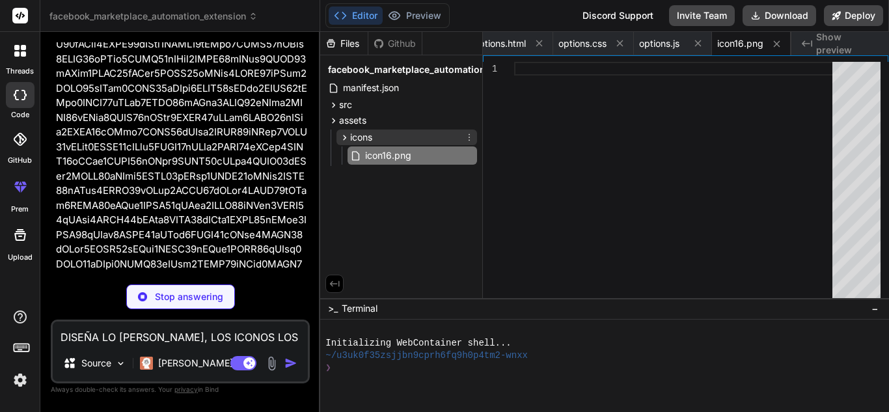
click at [342, 134] on icon at bounding box center [344, 137] width 11 height 11
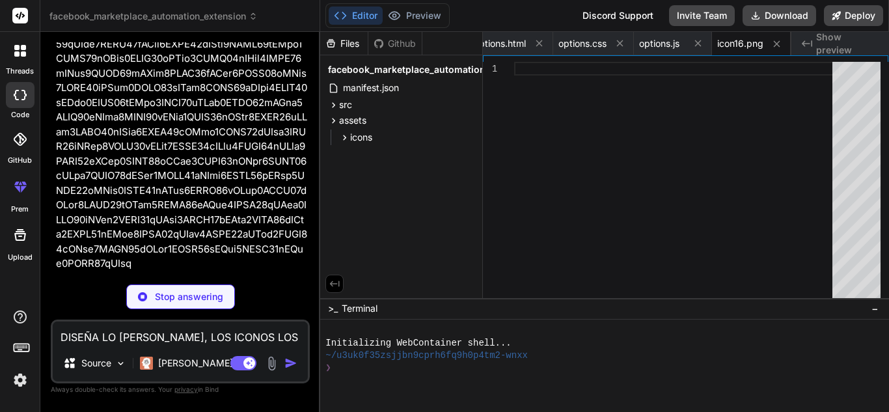
scroll to position [6819, 0]
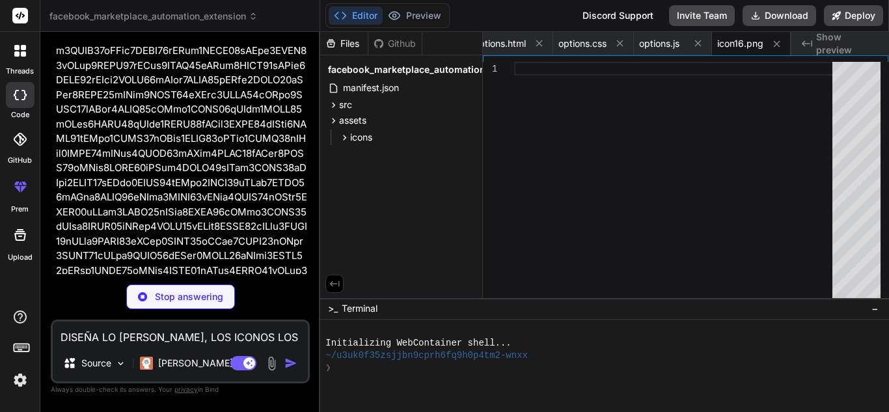
click at [840, 42] on span "Show preview" at bounding box center [847, 44] width 62 height 26
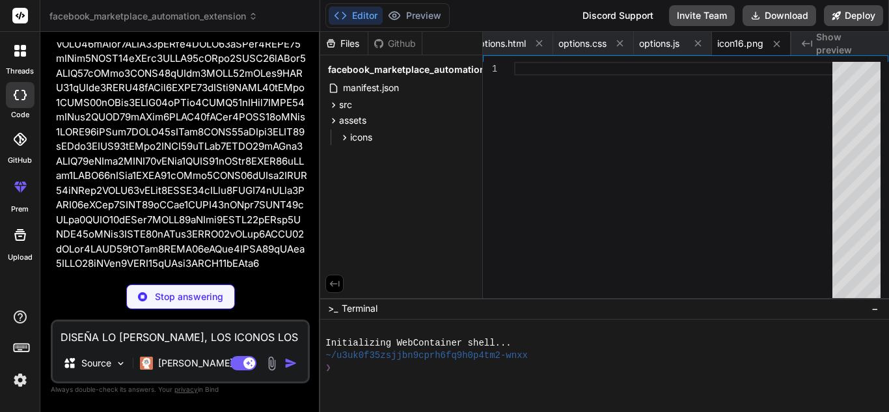
scroll to position [14719, 0]
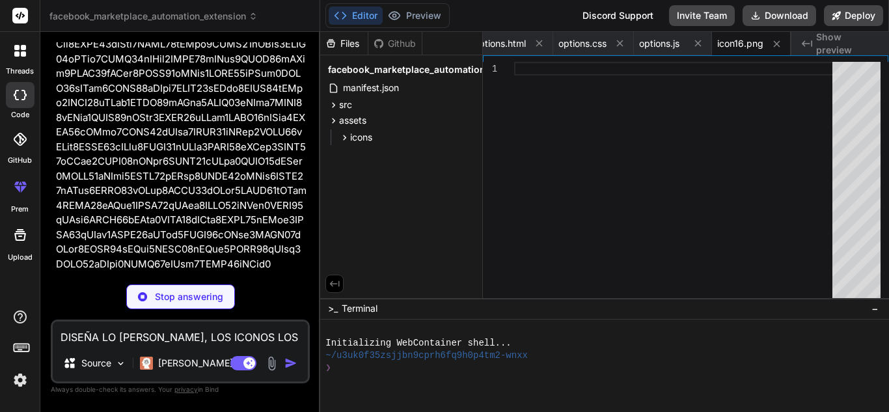
click at [189, 294] on p "Stop answering" at bounding box center [189, 296] width 68 height 13
type textarea "x"
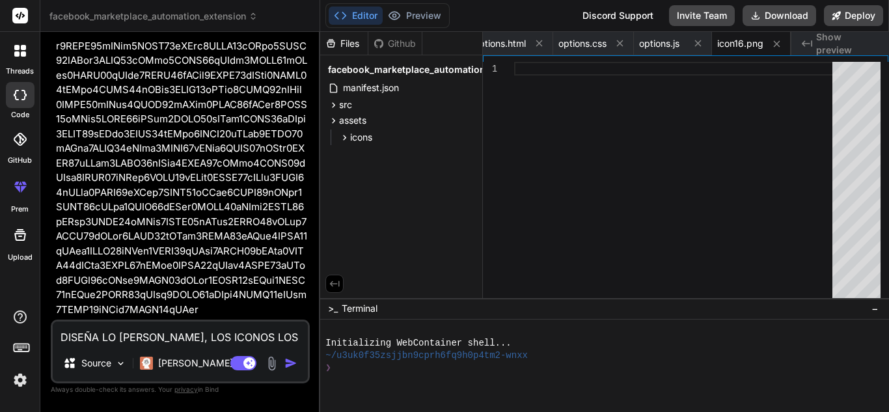
scroll to position [14732, 0]
click at [170, 342] on textarea "DISEÑA LO [PERSON_NAME], LOS ICONOS LOS CREO YO" at bounding box center [180, 333] width 255 height 23
type textarea "I"
type textarea "x"
type textarea "IG"
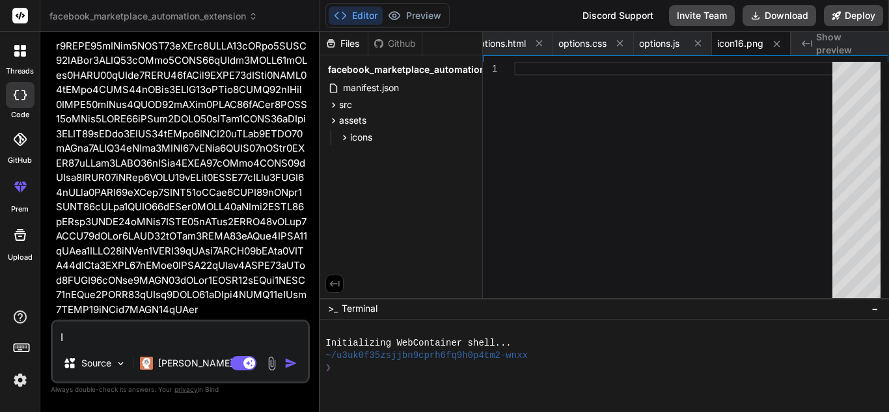
type textarea "x"
type textarea "I"
type textarea "x"
type textarea "i"
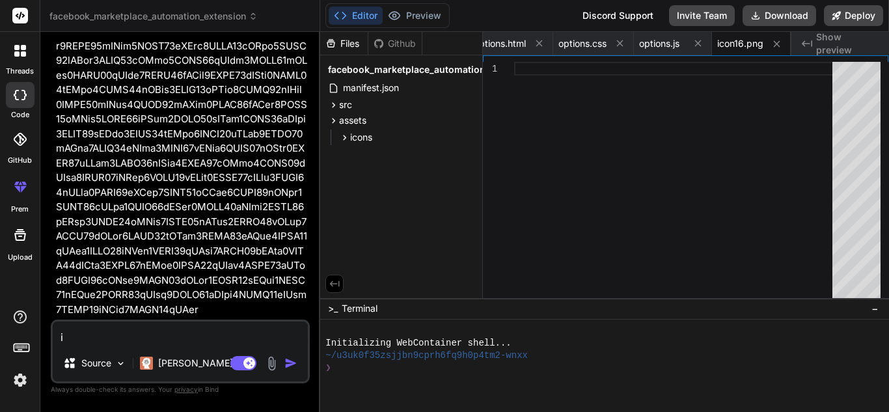
type textarea "x"
type textarea "ig"
type textarea "x"
type textarea "ign"
type textarea "x"
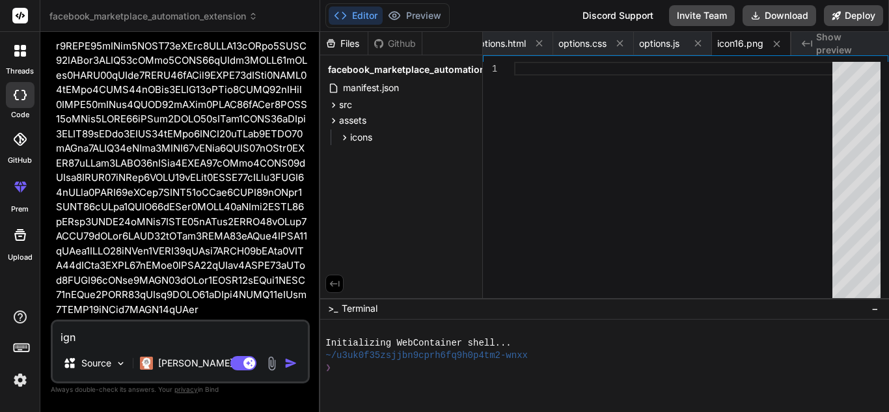
type textarea "igno"
type textarea "x"
type textarea "ignor"
type textarea "x"
type textarea "ignore"
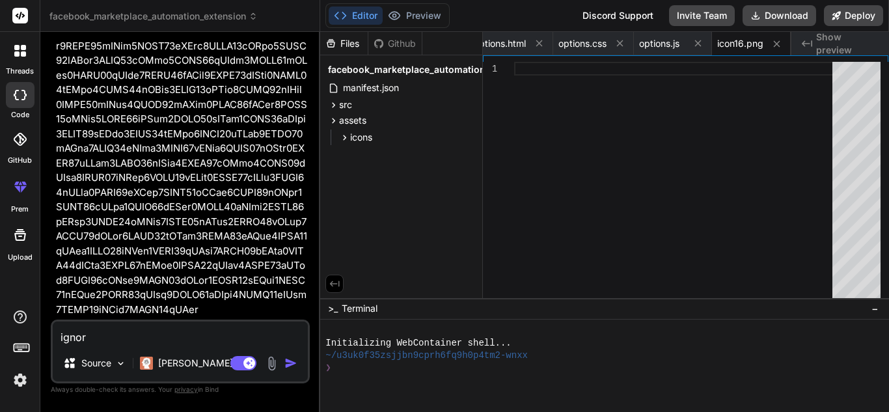
type textarea "x"
type textarea "ignore"
type textarea "x"
type textarea "ignore i"
type textarea "x"
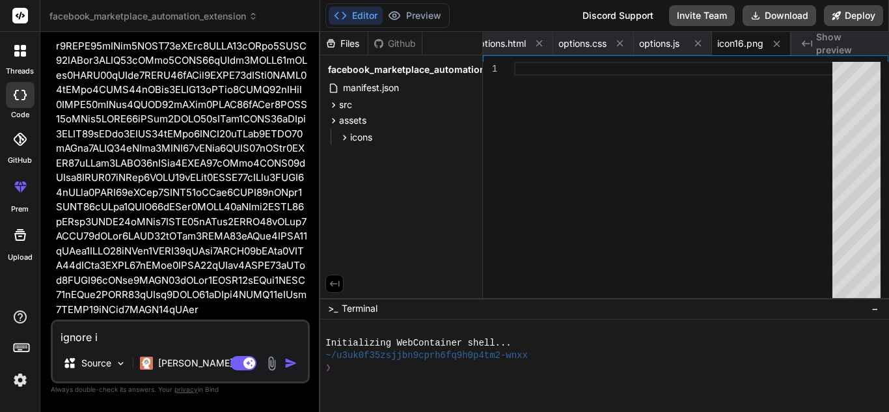
type textarea "ignore ic"
type textarea "x"
type textarea "ignore ico"
type textarea "x"
type textarea "ignore icos"
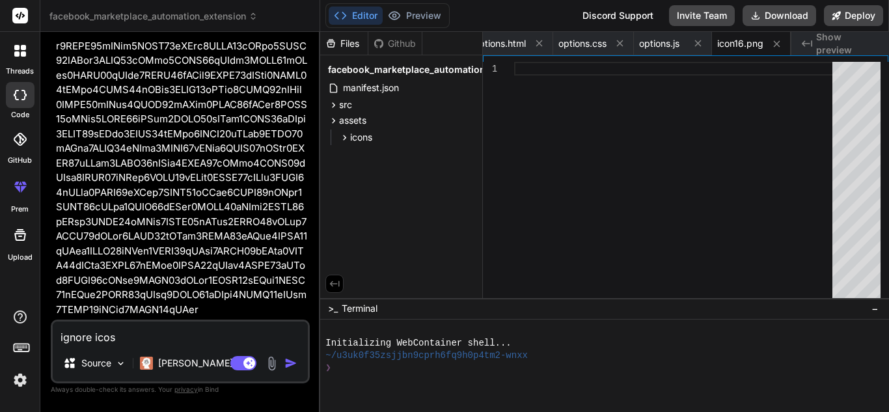
type textarea "x"
type textarea "ignore ico"
type textarea "x"
type textarea "ignore icon"
type textarea "x"
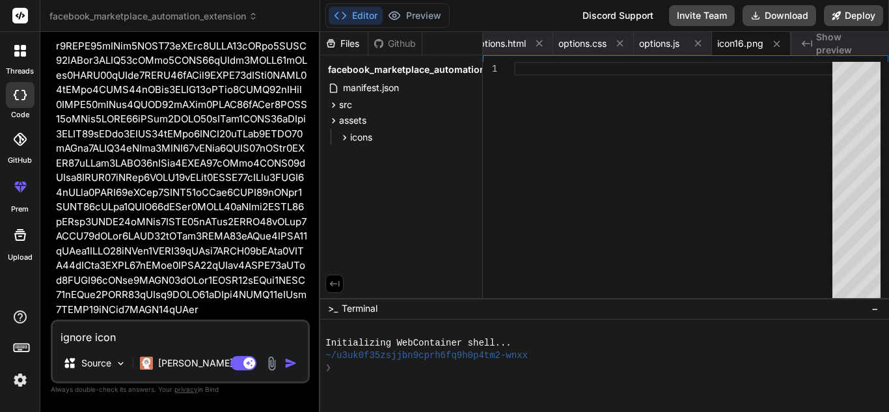
type textarea "ignore icons"
type textarea "x"
type textarea "ignore icons"
type textarea "x"
click at [290, 358] on img "button" at bounding box center [290, 363] width 13 height 13
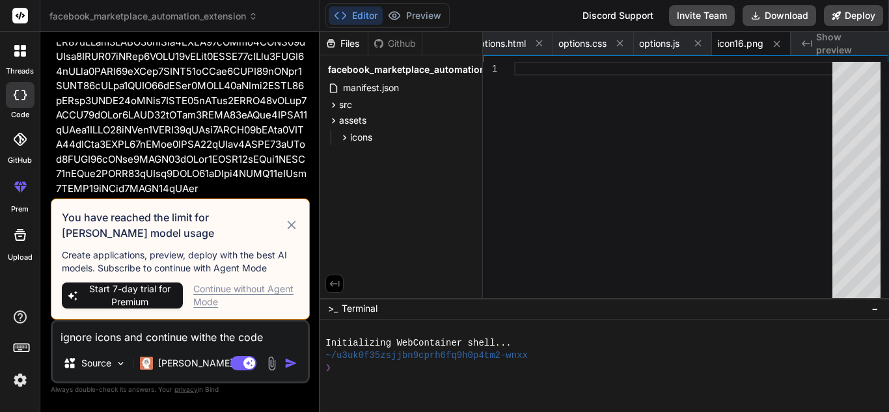
click at [288, 225] on icon at bounding box center [291, 225] width 15 height 16
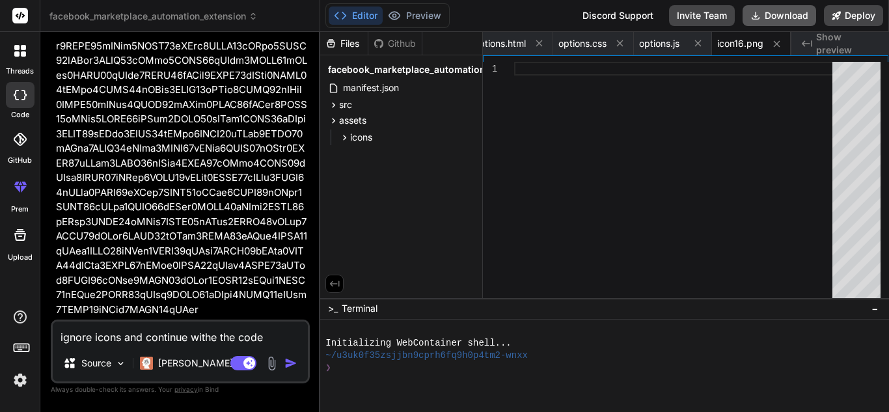
click at [764, 12] on button "Download" at bounding box center [780, 15] width 74 height 21
click at [271, 363] on img at bounding box center [271, 363] width 15 height 15
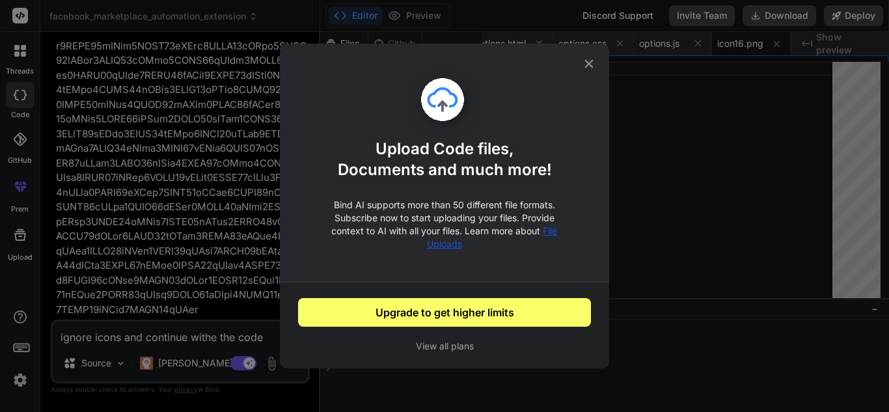
click at [744, 118] on div "Upload Code files, Documents and much more! Bind AI supports more than 50 diffe…" at bounding box center [444, 206] width 889 height 412
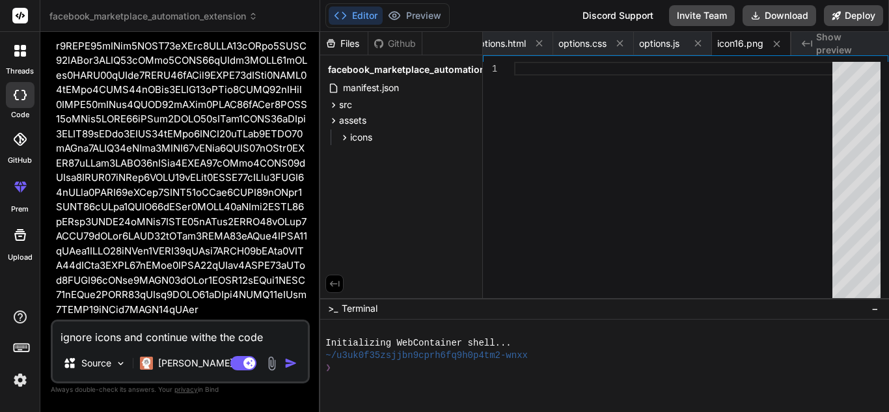
click at [16, 376] on img at bounding box center [20, 380] width 22 height 22
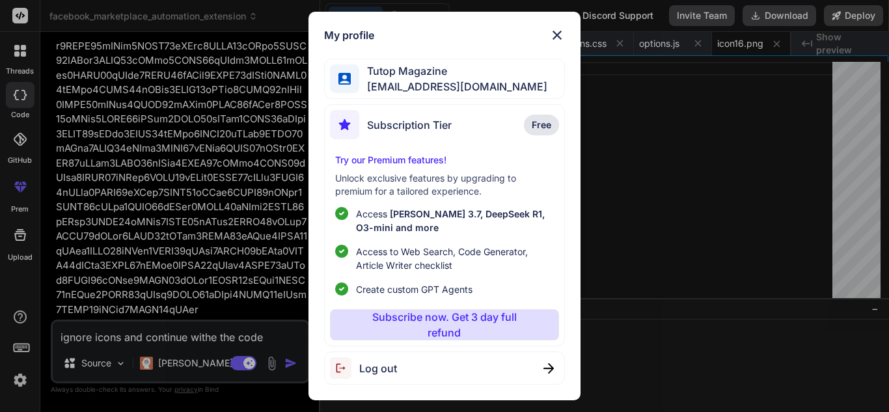
click at [363, 372] on span "Log out" at bounding box center [378, 369] width 38 height 16
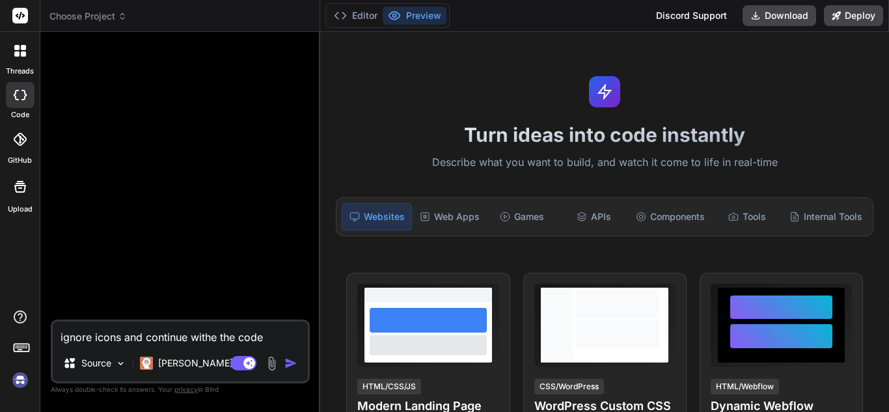
scroll to position [25, 0]
click at [25, 382] on img at bounding box center [20, 380] width 22 height 22
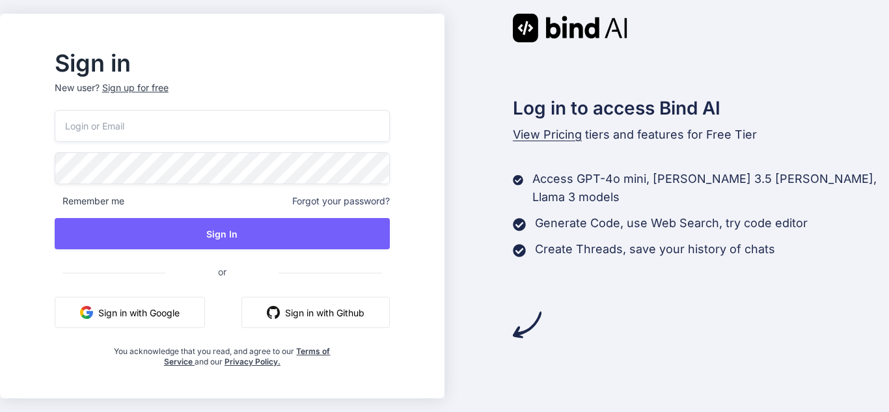
click at [151, 303] on button "Sign in with Google" at bounding box center [130, 312] width 150 height 31
